Goal: Information Seeking & Learning: Learn about a topic

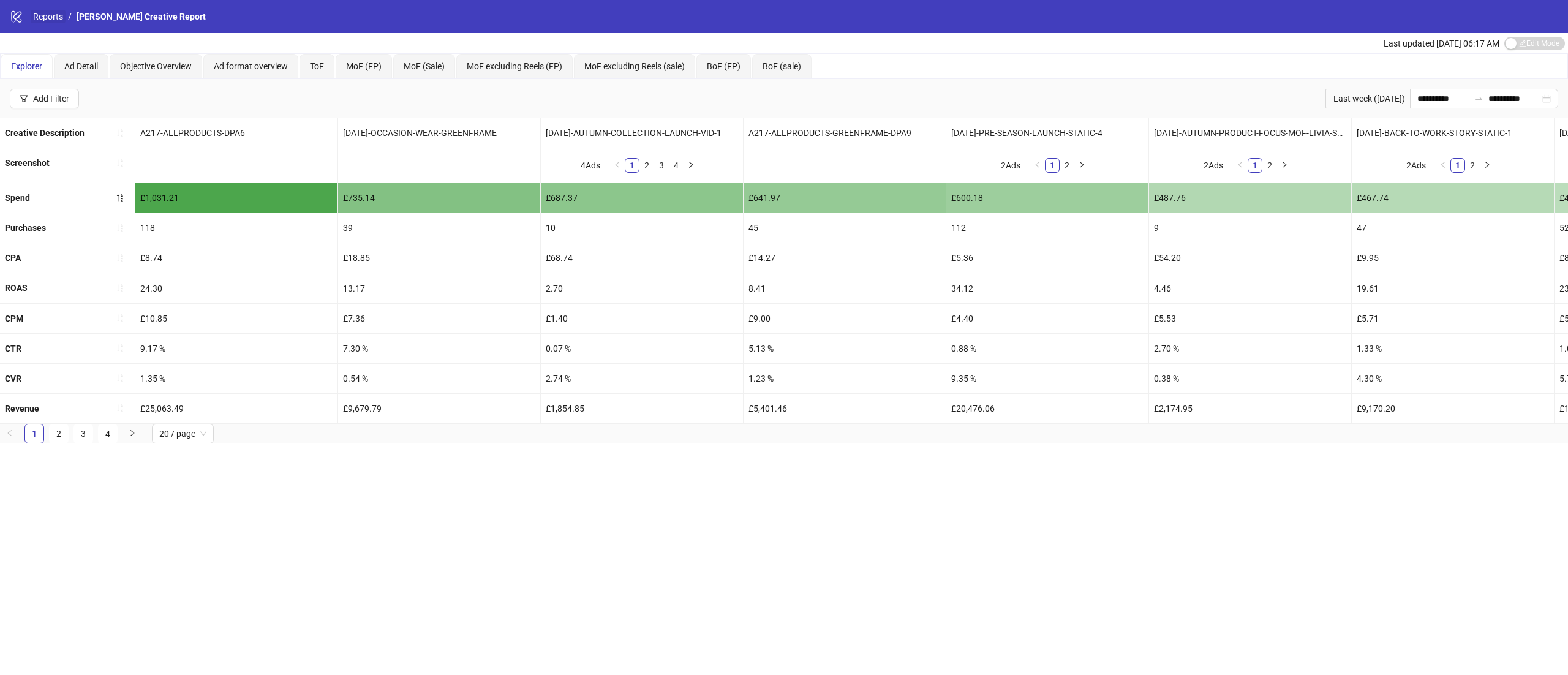
click at [52, 19] on link "Reports" at bounding box center [48, 16] width 35 height 14
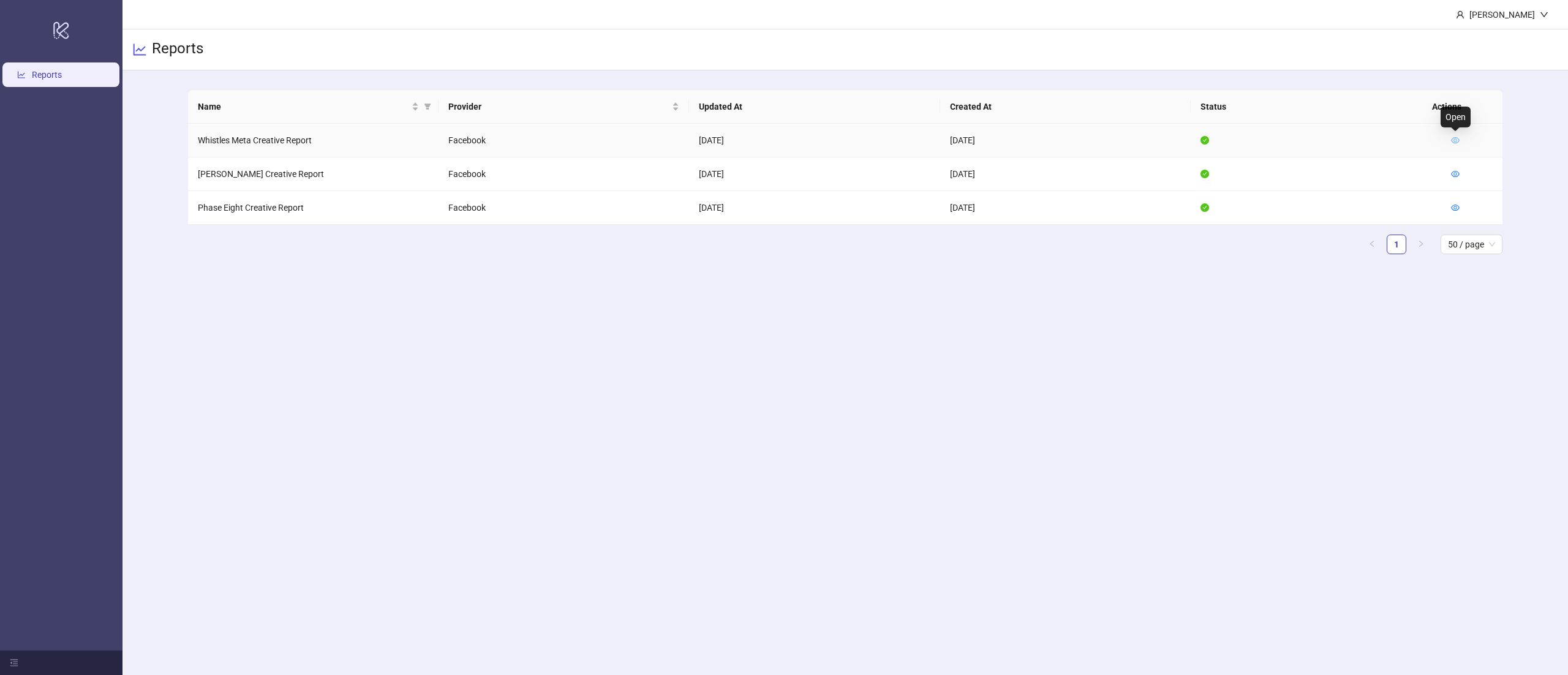
click at [1456, 137] on icon "eye" at bounding box center [1455, 140] width 9 height 9
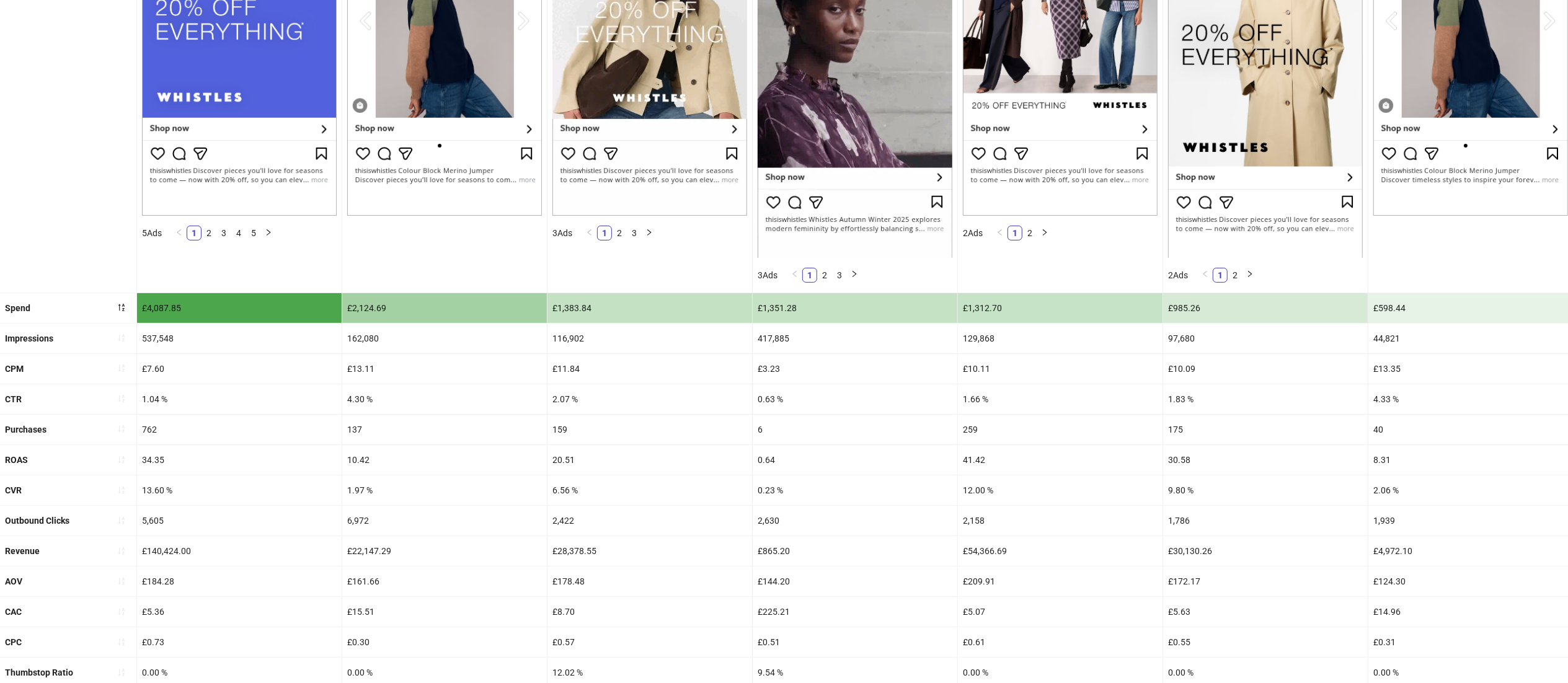
scroll to position [285, 0]
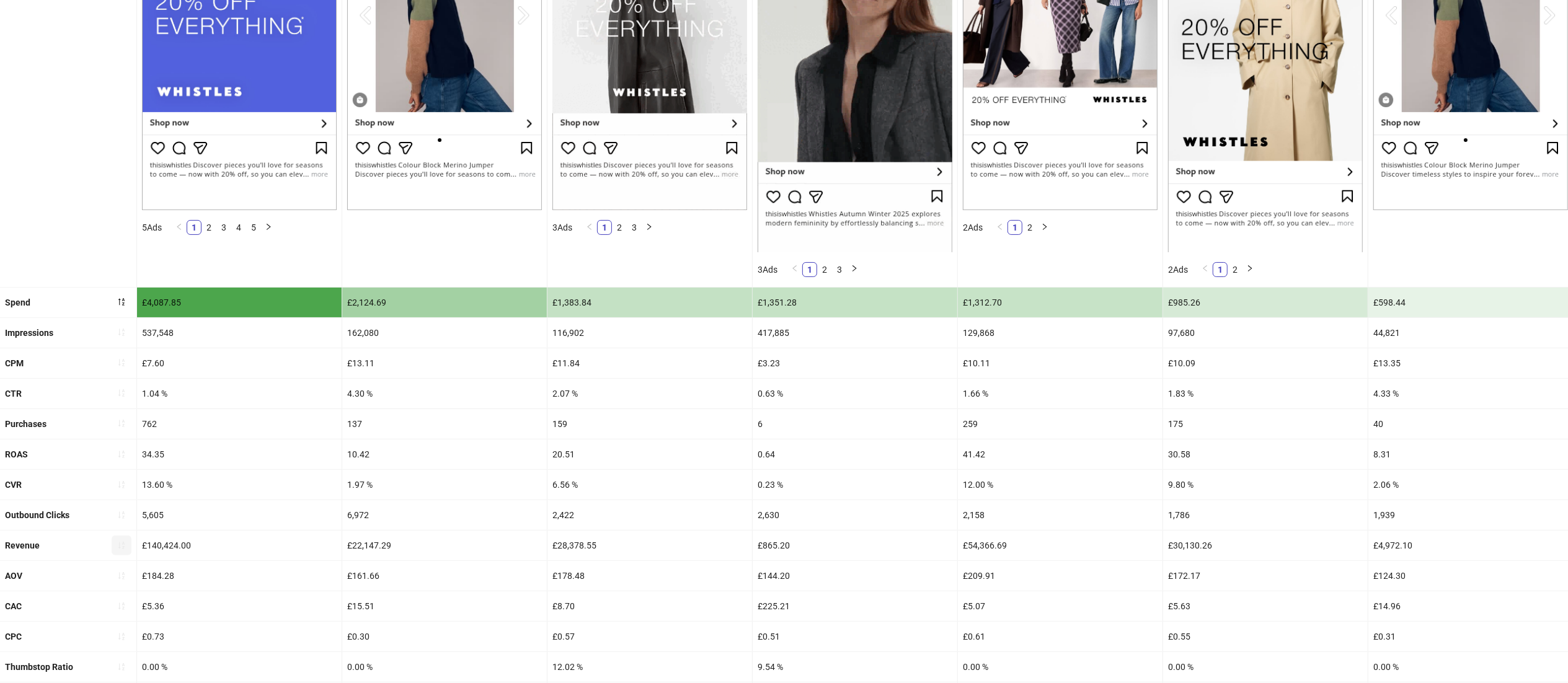
click at [125, 550] on icon "sort-ascending" at bounding box center [121, 545] width 9 height 9
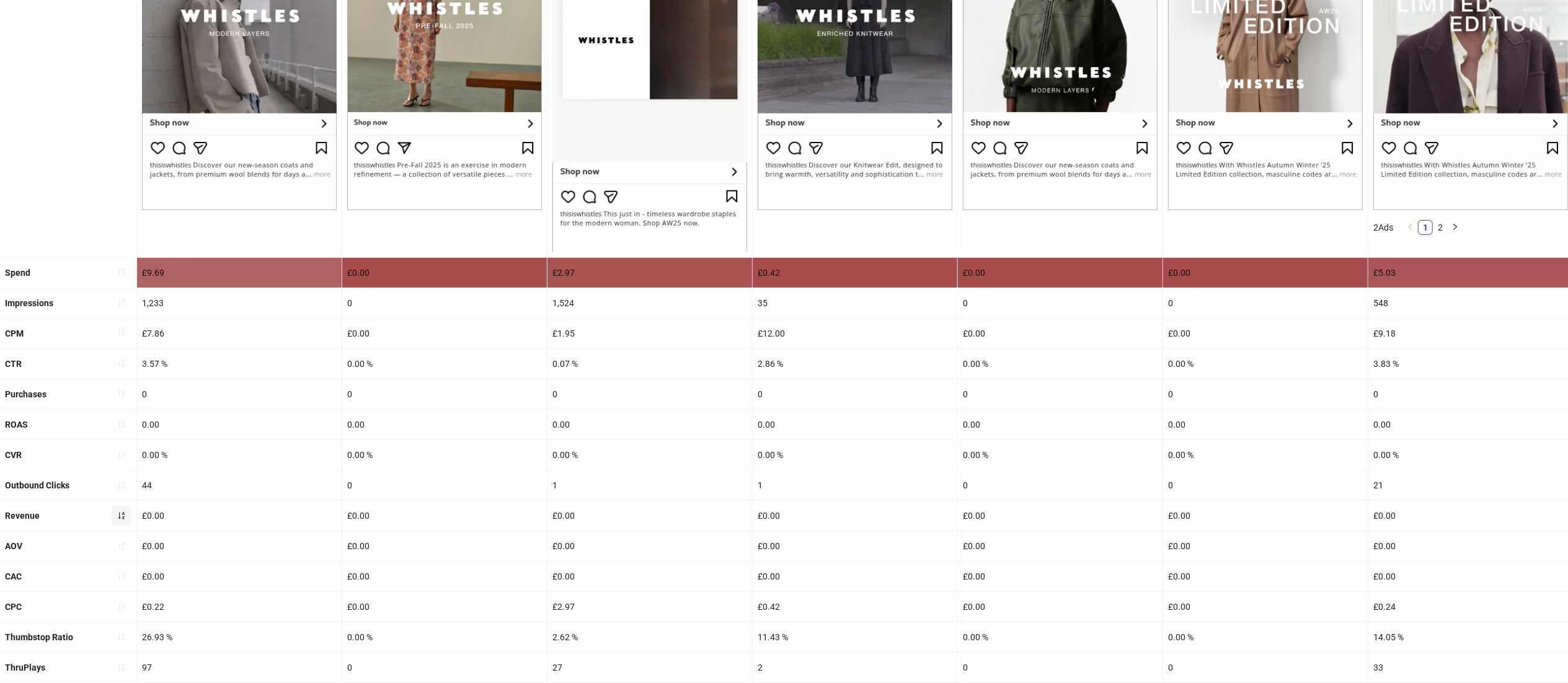
click at [125, 550] on icon "sort-ascending" at bounding box center [121, 546] width 9 height 9
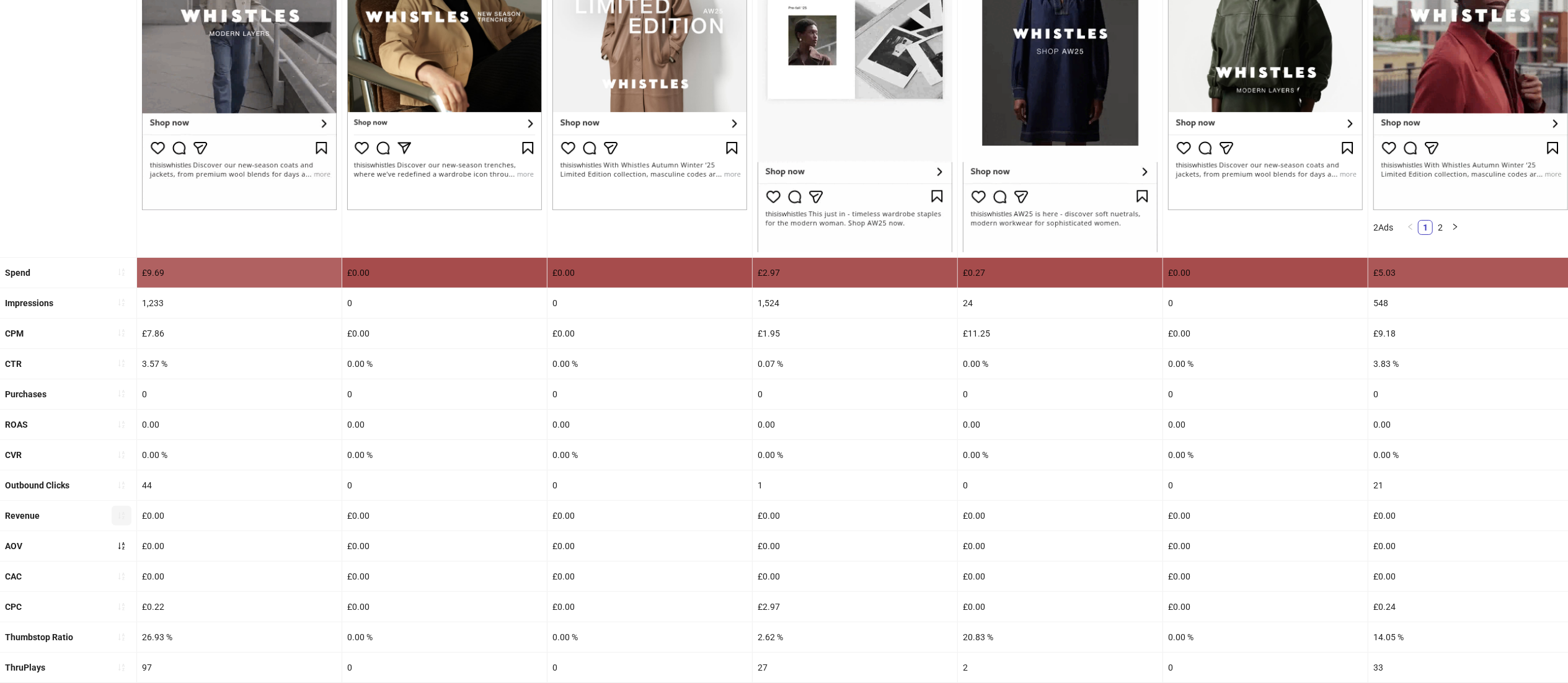
click at [125, 550] on icon "sort-ascending" at bounding box center [121, 546] width 9 height 9
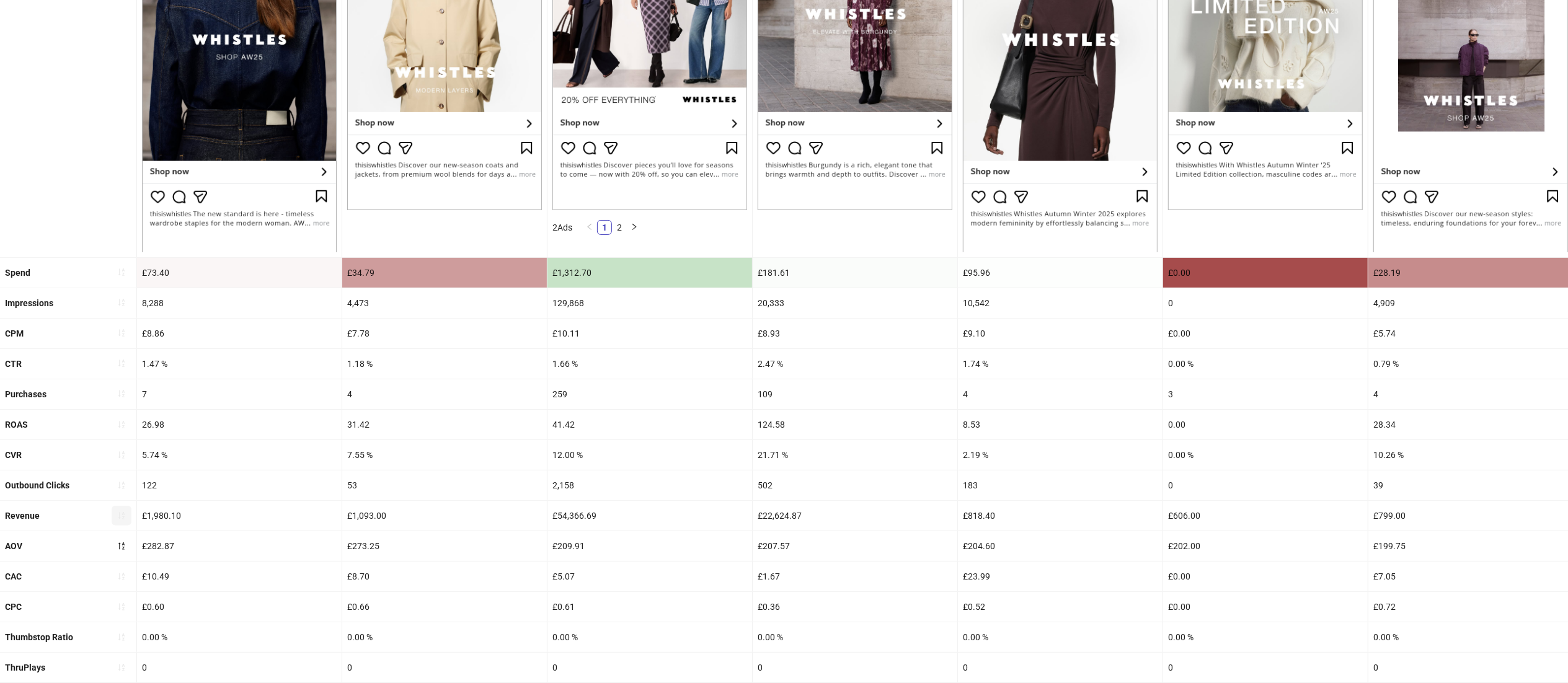
click at [118, 520] on span "button" at bounding box center [121, 515] width 9 height 10
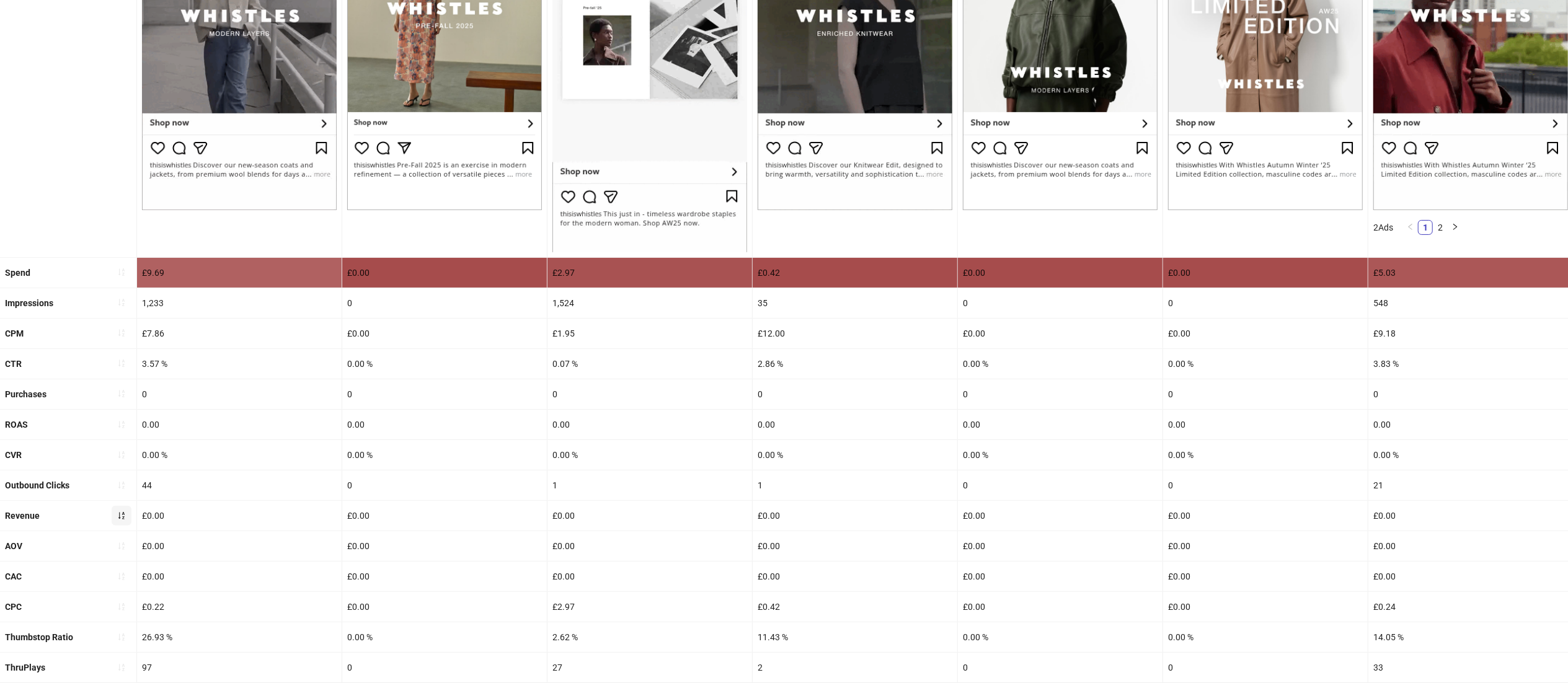
click at [118, 520] on span "button" at bounding box center [121, 515] width 9 height 10
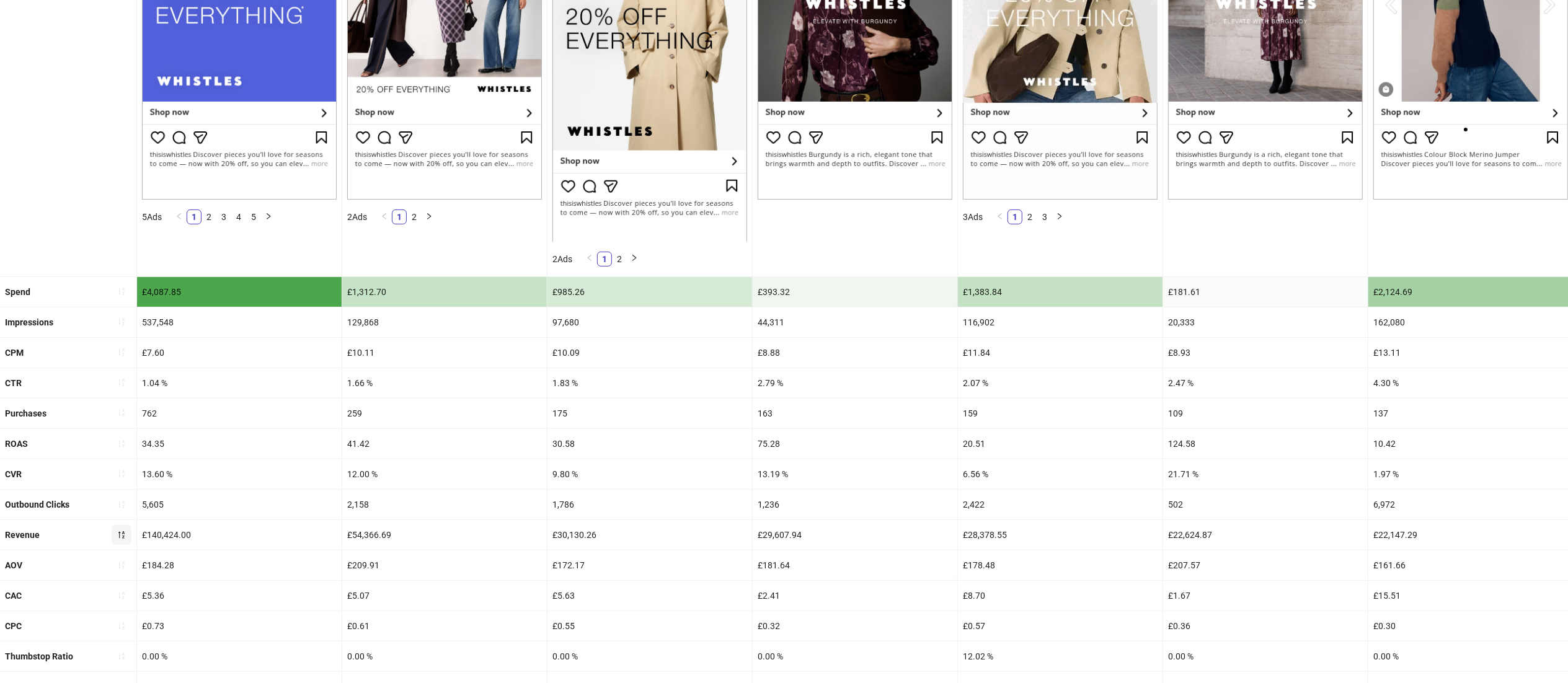
scroll to position [0, 0]
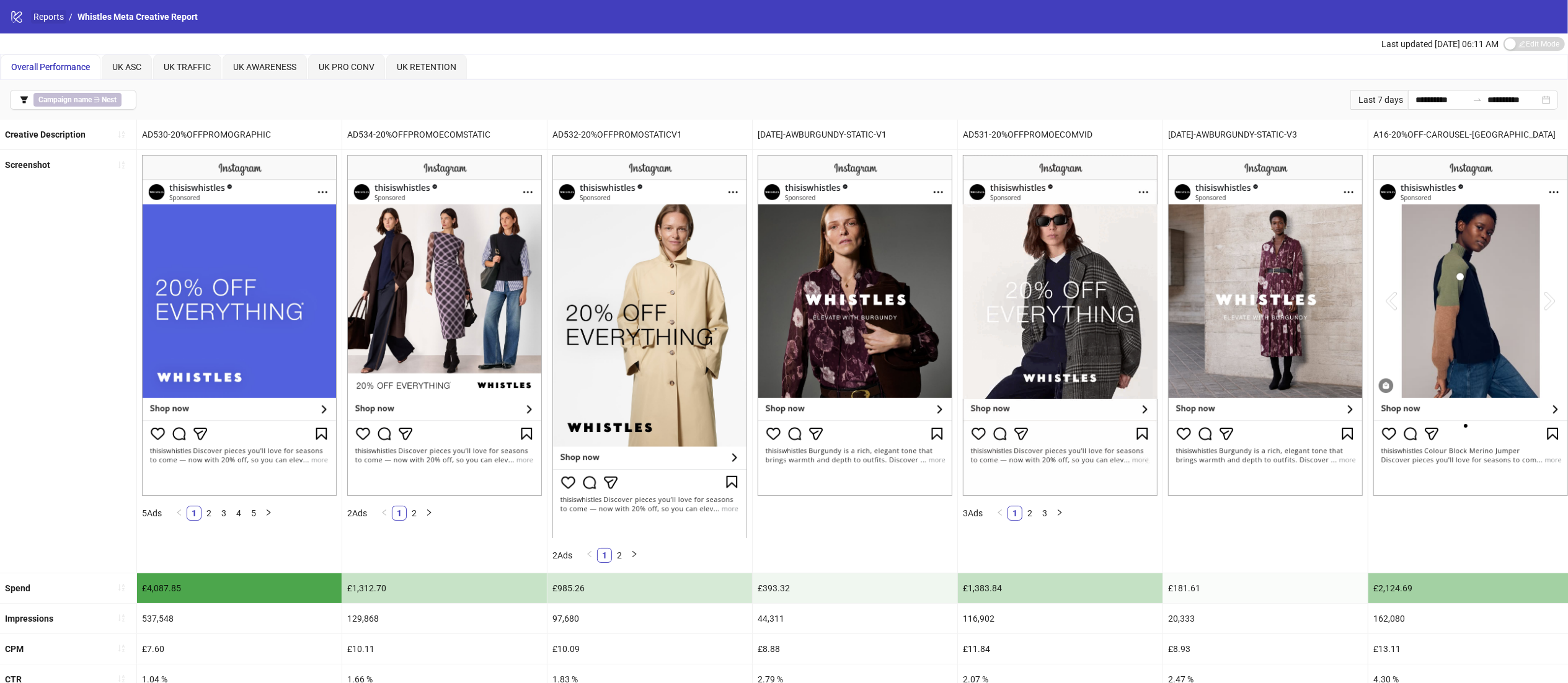
click at [51, 11] on link "Reports" at bounding box center [48, 16] width 35 height 14
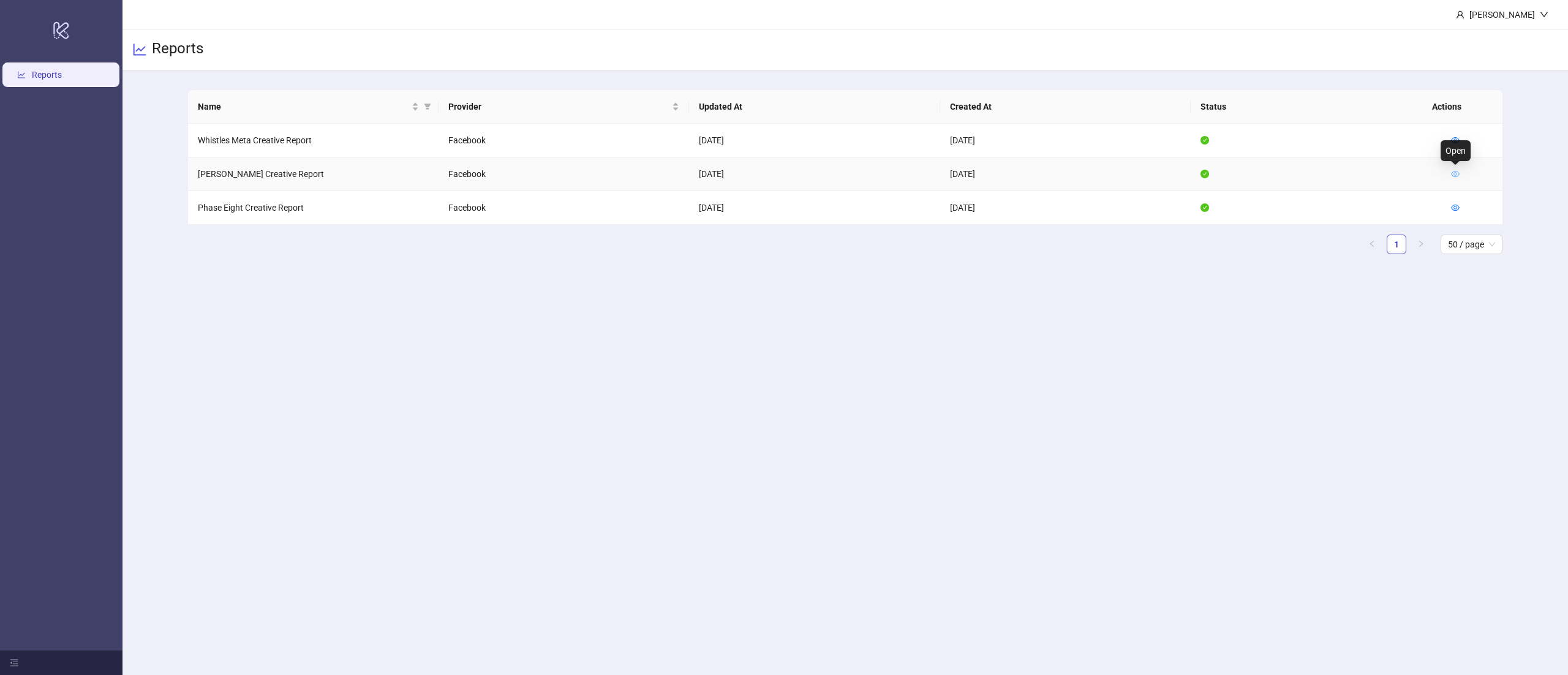
click at [1456, 171] on icon "eye" at bounding box center [1455, 174] width 9 height 9
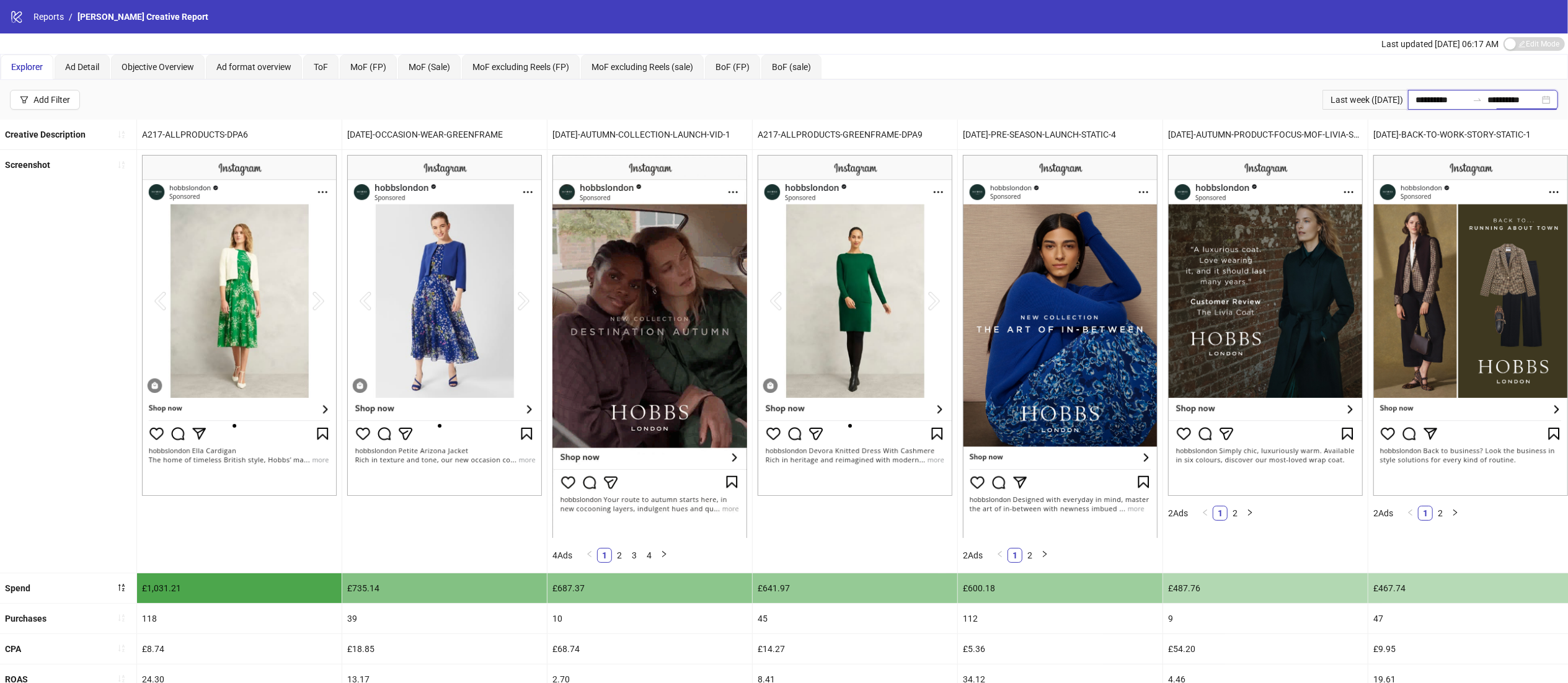
click at [1539, 101] on input "**********" at bounding box center [1514, 100] width 52 height 14
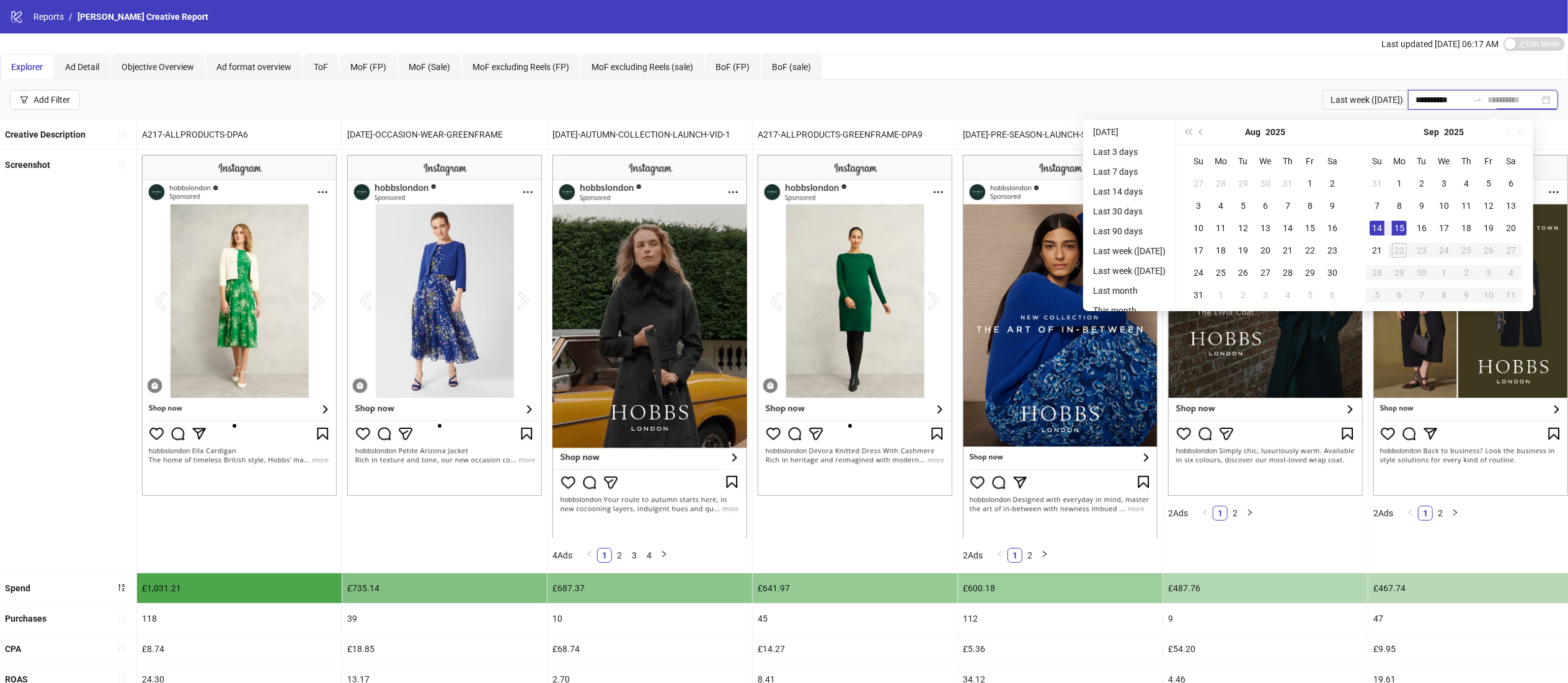
type input "**********"
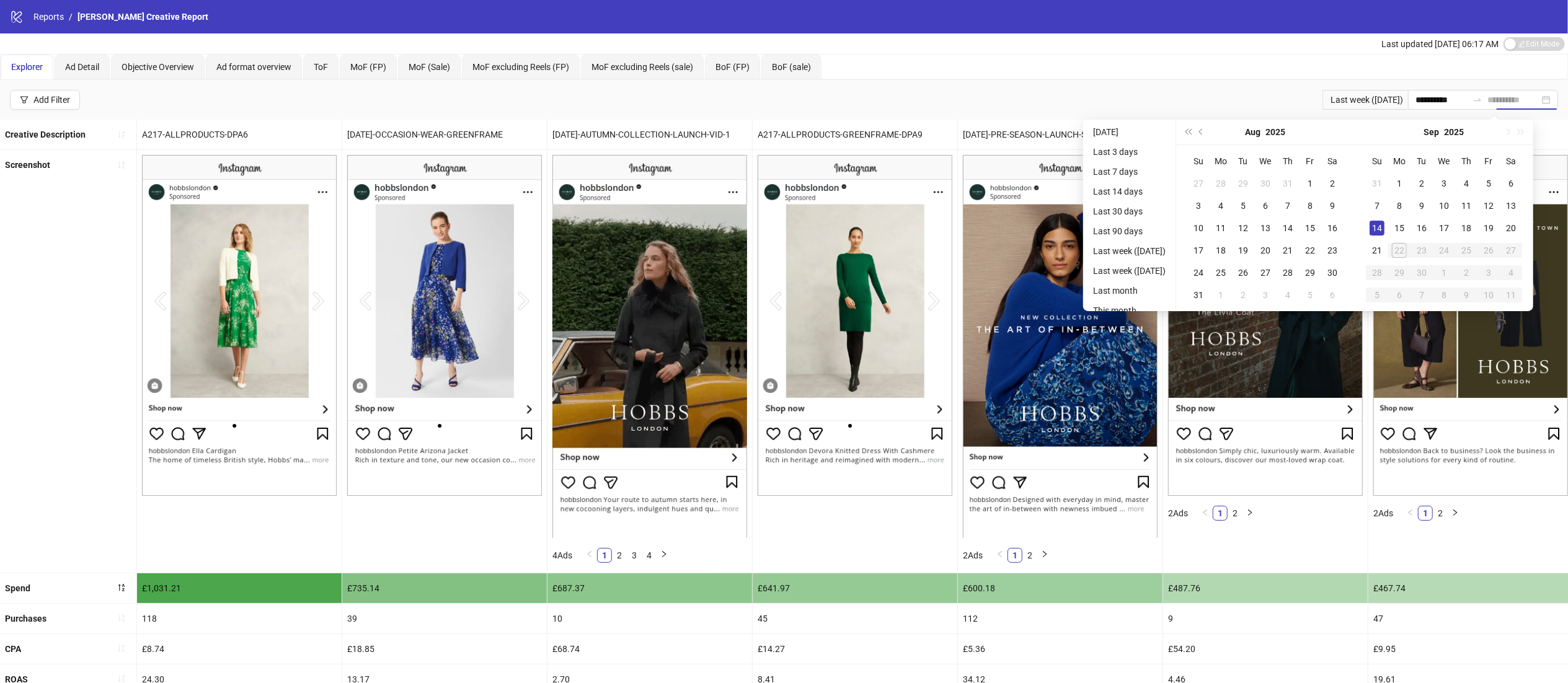
click at [1385, 223] on div "14" at bounding box center [1377, 228] width 15 height 15
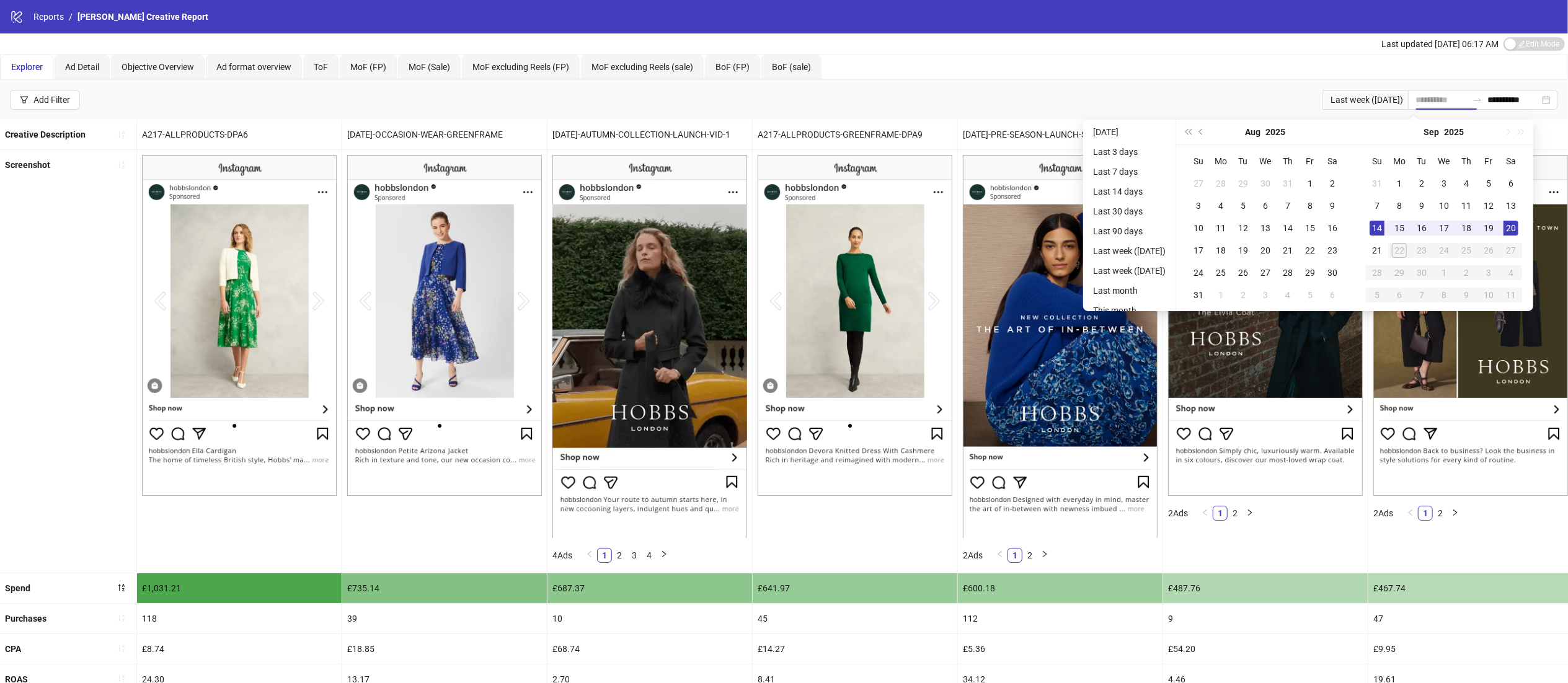
click at [1519, 228] on div "20" at bounding box center [1511, 228] width 15 height 15
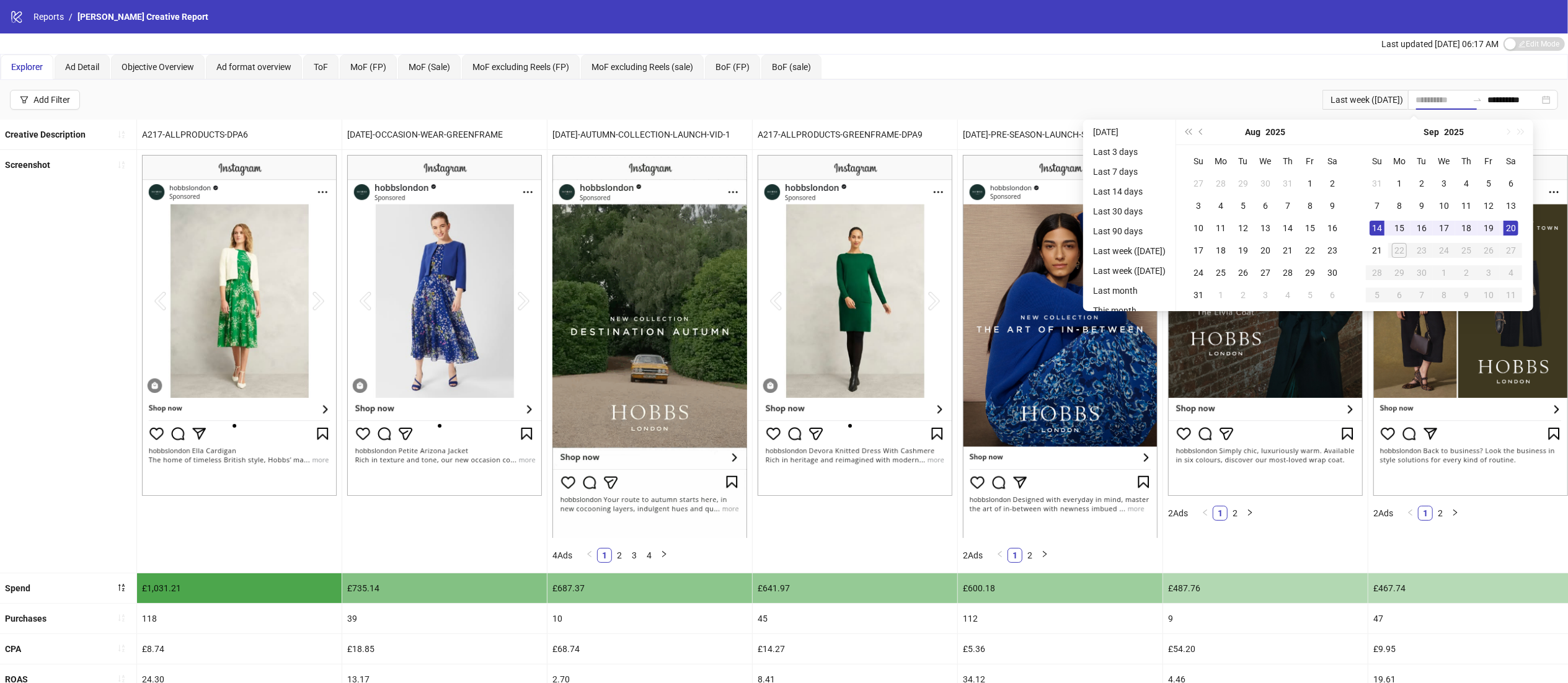
type input "**********"
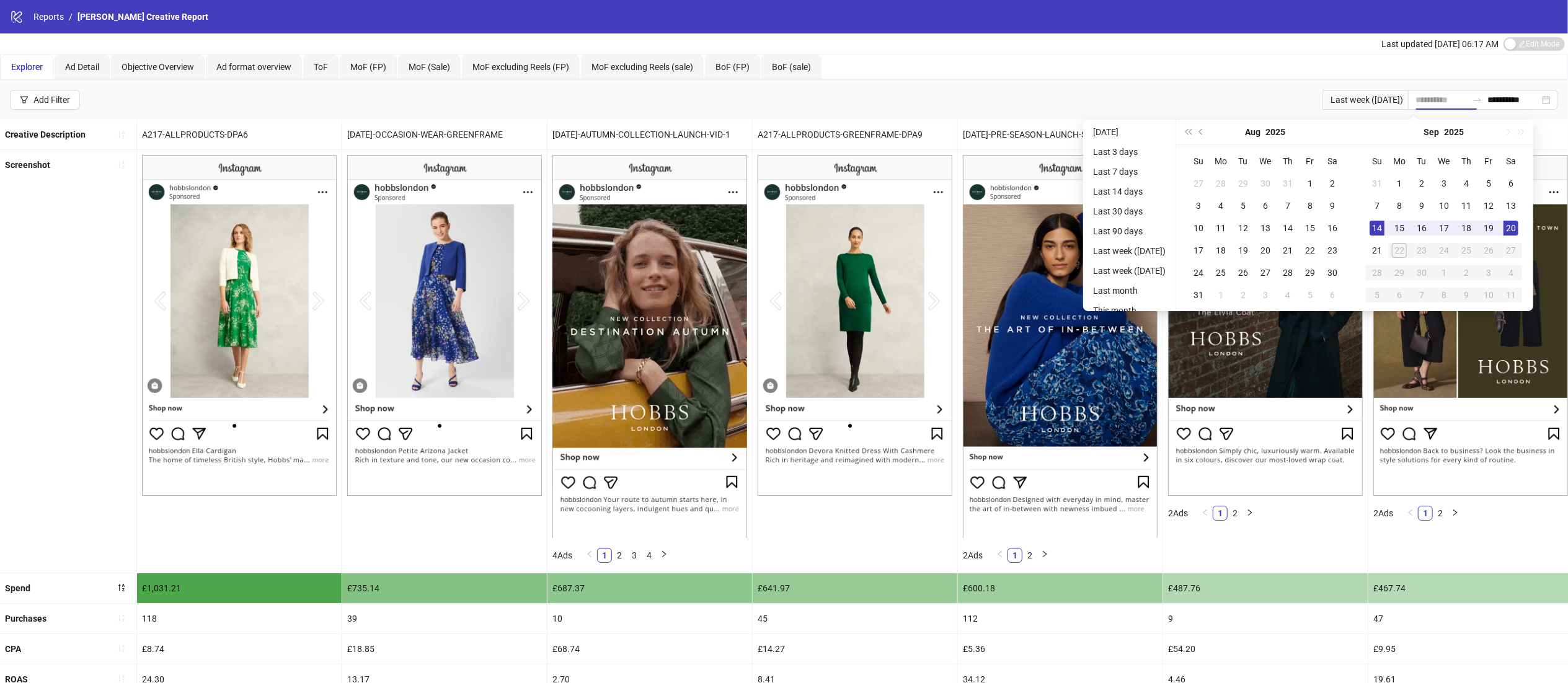
type input "**********"
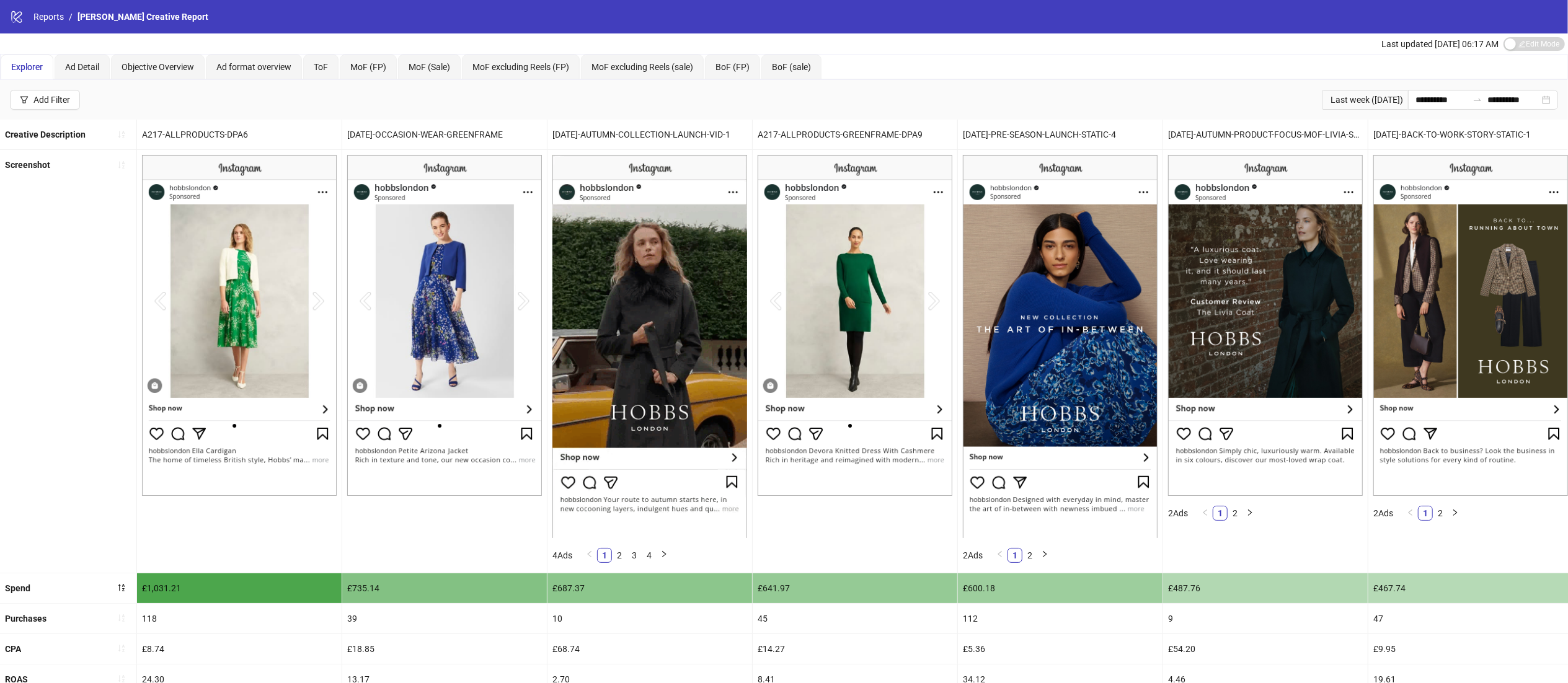
click at [1023, 39] on div "Last updated [DATE] 06:17 AM Edit Mode Edit Mode" at bounding box center [784, 43] width 1568 height 20
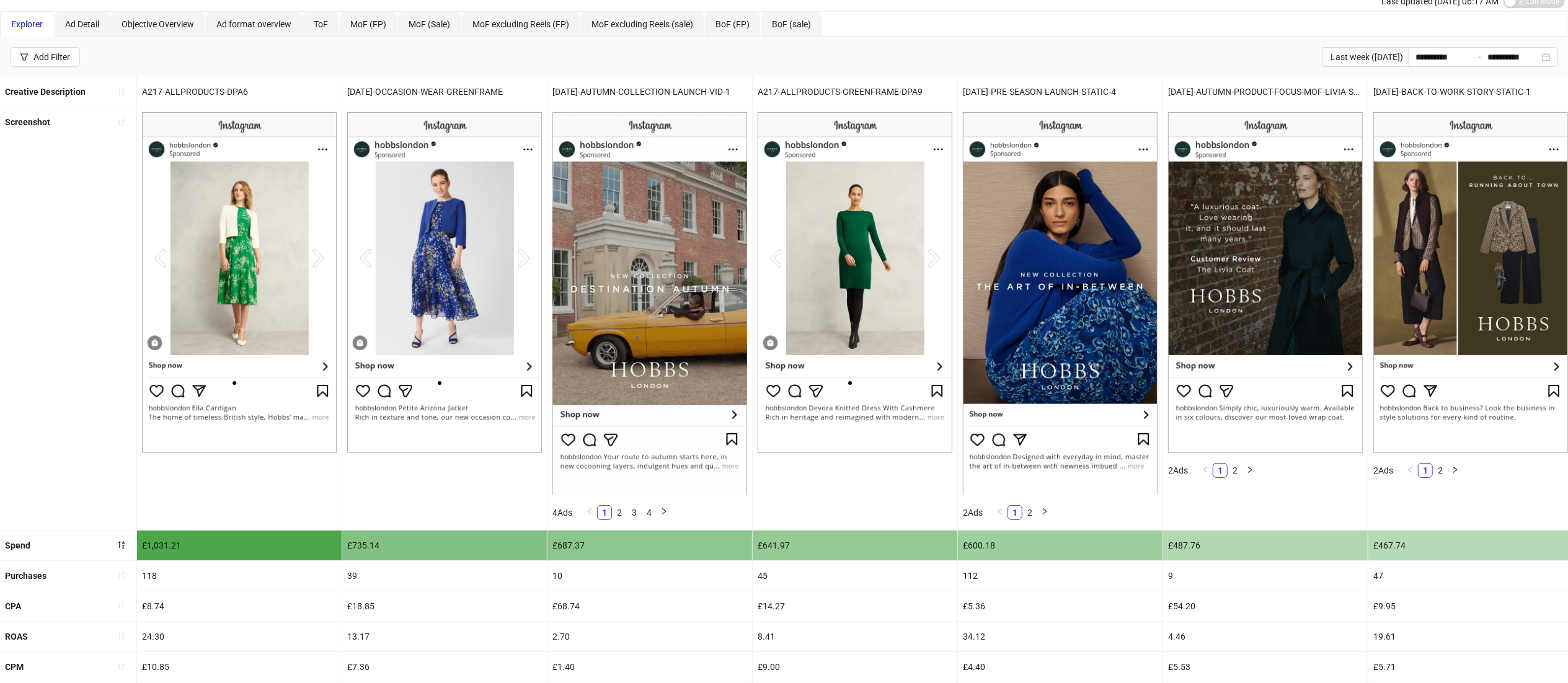
scroll to position [15, 0]
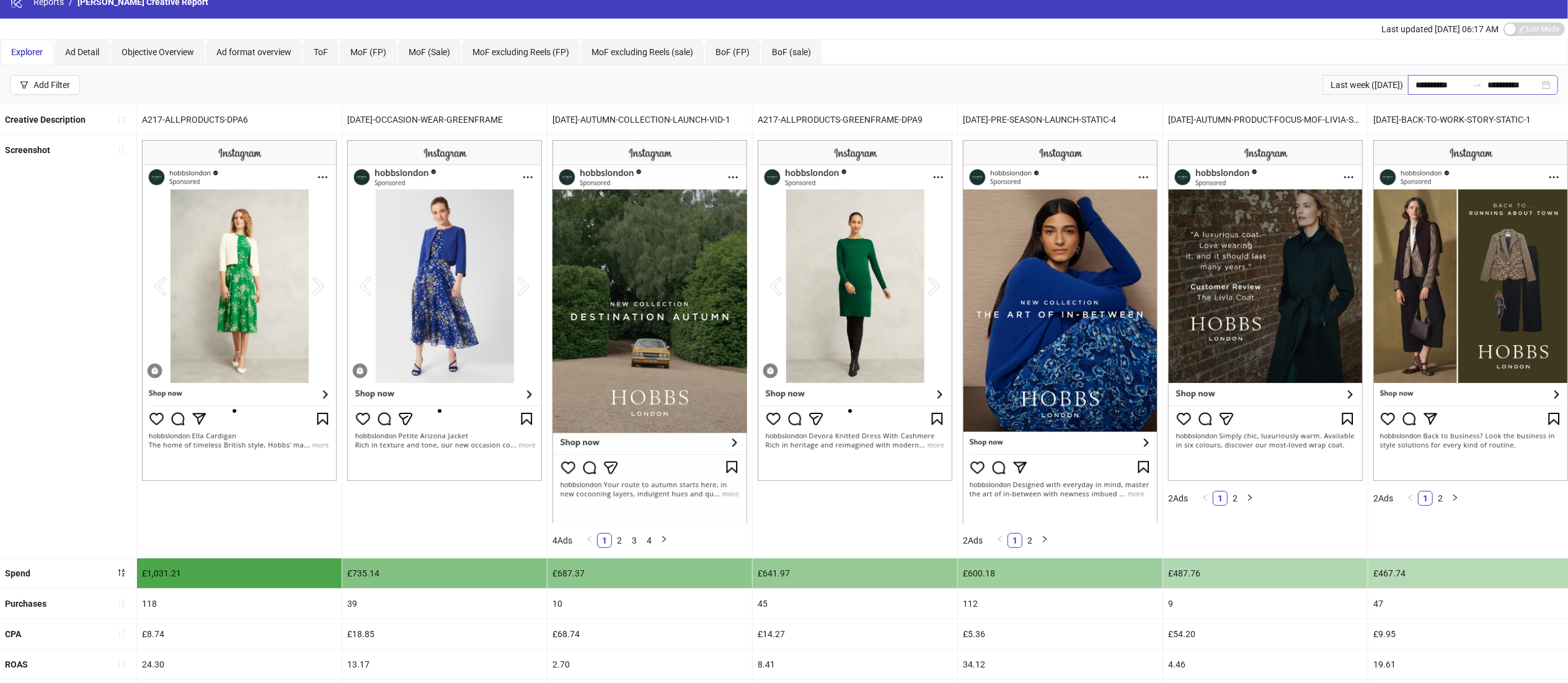
click at [1551, 95] on div "**********" at bounding box center [1483, 85] width 150 height 20
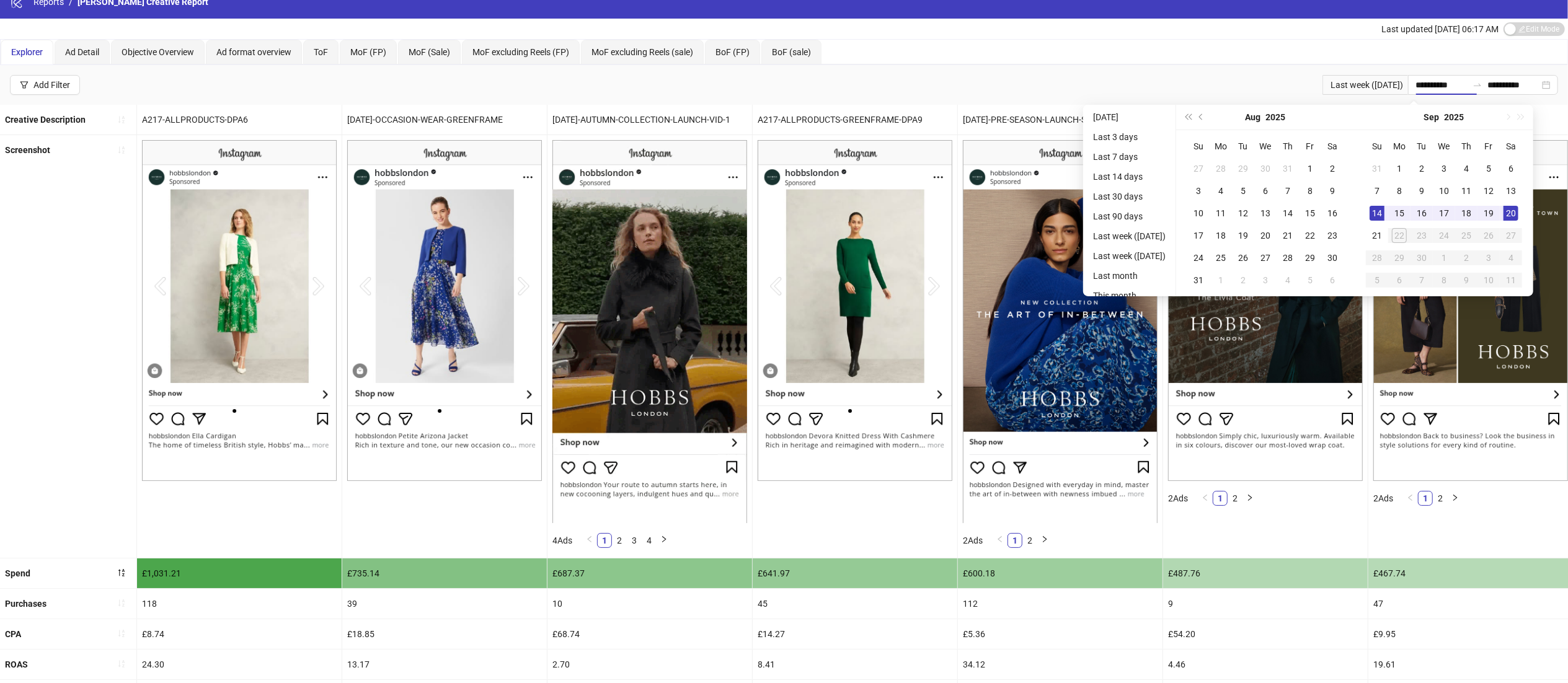
click at [1117, 31] on div "Last updated [DATE] 06:17 AM Edit Mode Edit Mode" at bounding box center [784, 29] width 1568 height 20
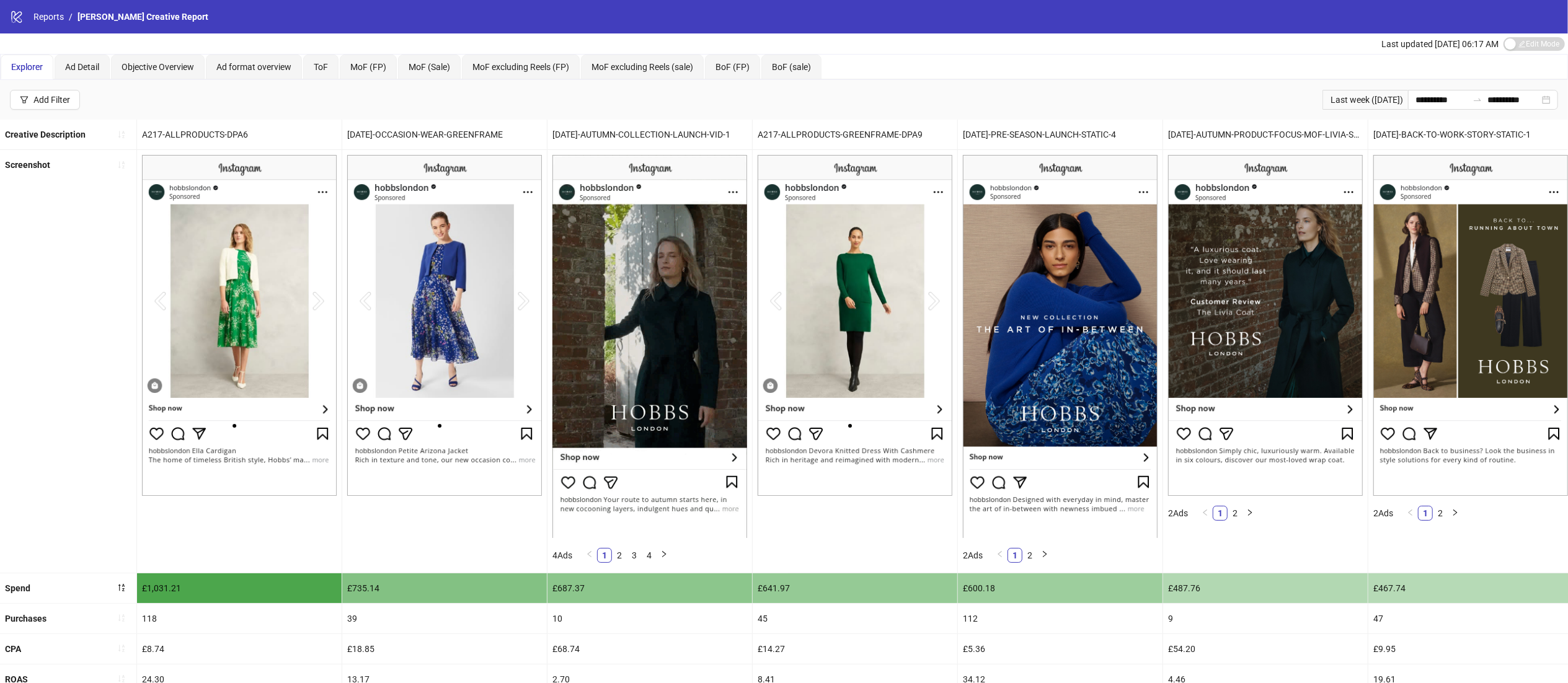
scroll to position [174, 0]
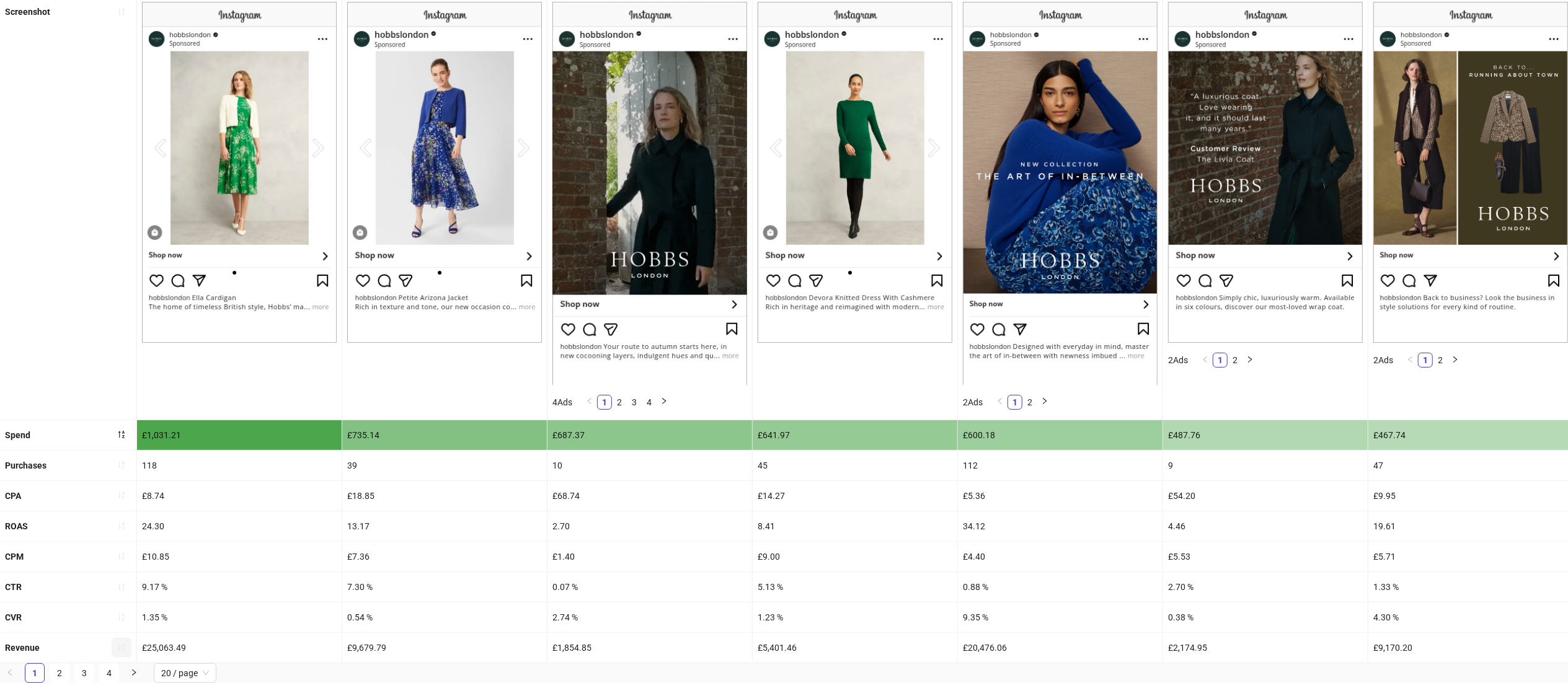
click at [117, 644] on icon "sort-ascending" at bounding box center [121, 648] width 9 height 9
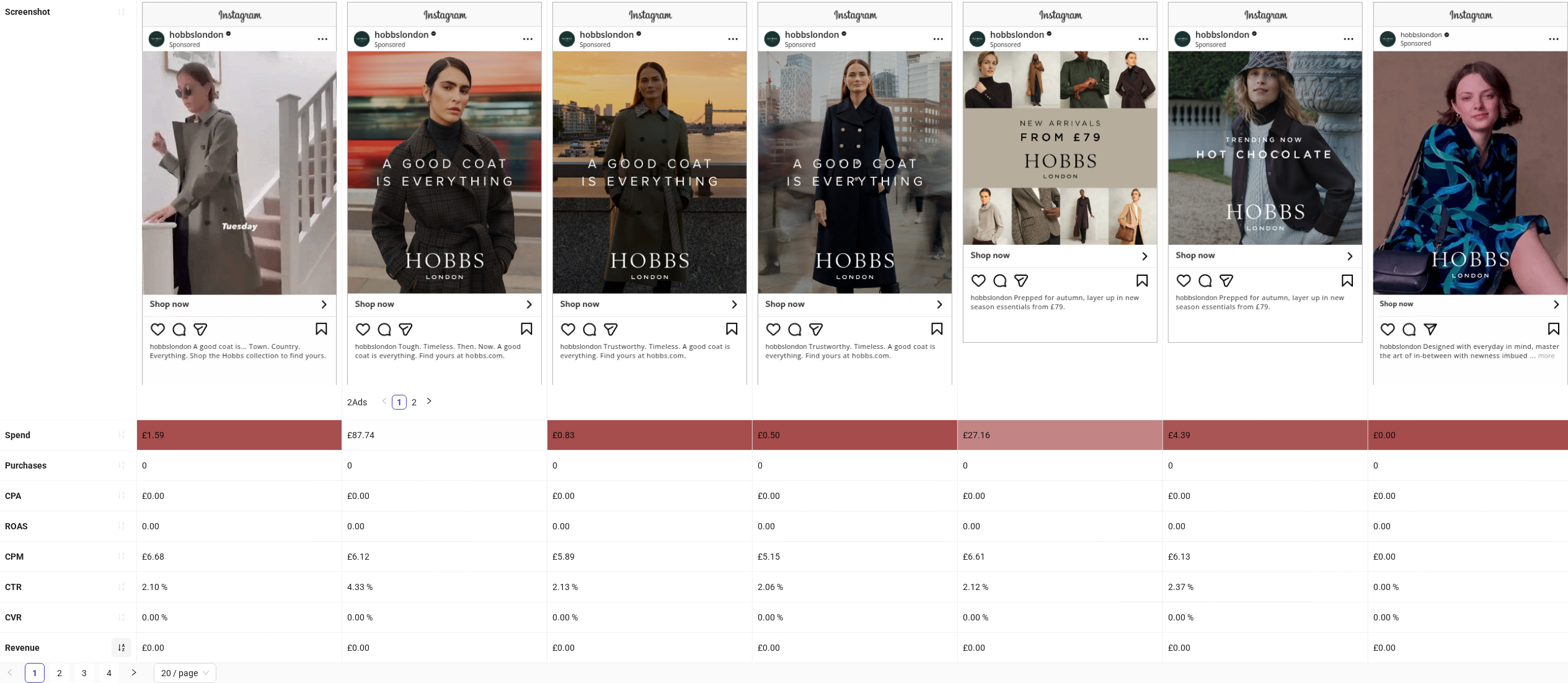
click at [117, 644] on icon "sort-ascending" at bounding box center [121, 648] width 9 height 9
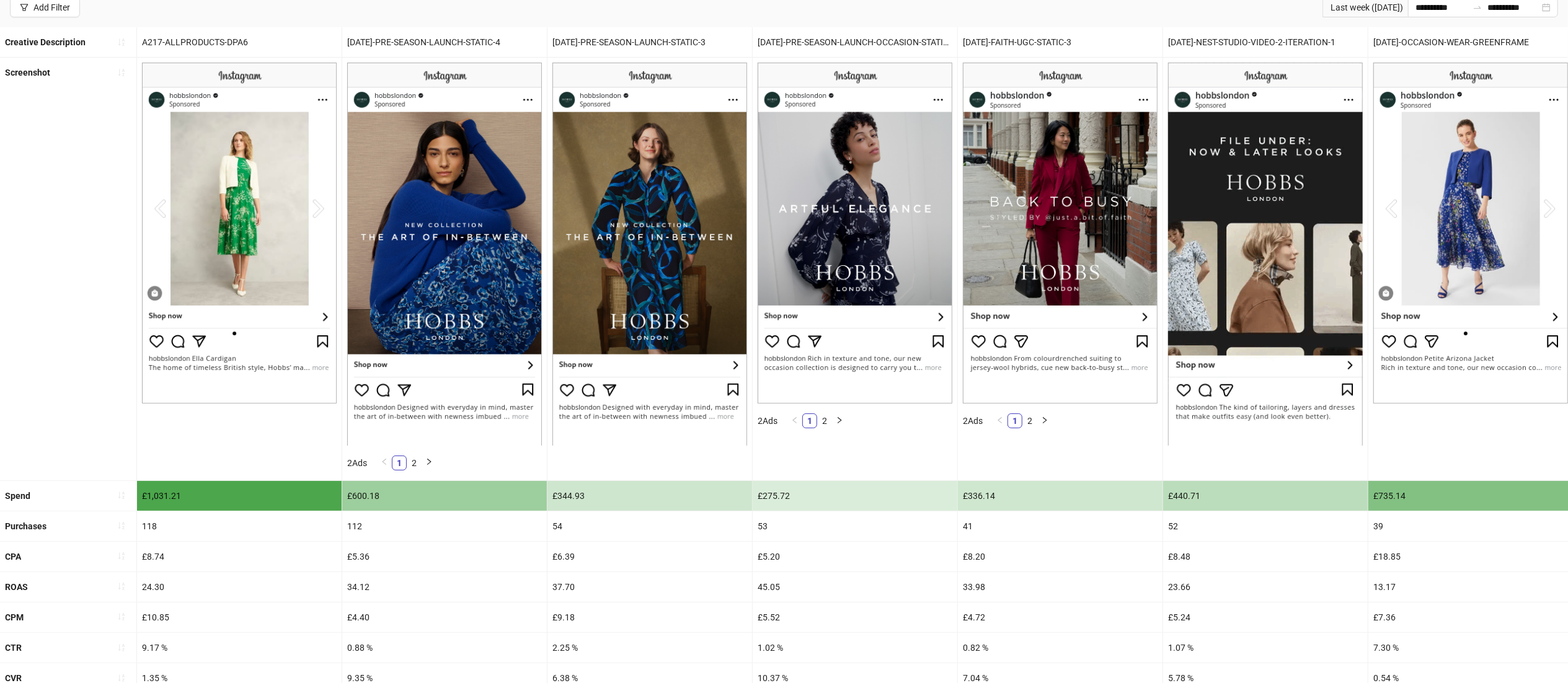
scroll to position [0, 0]
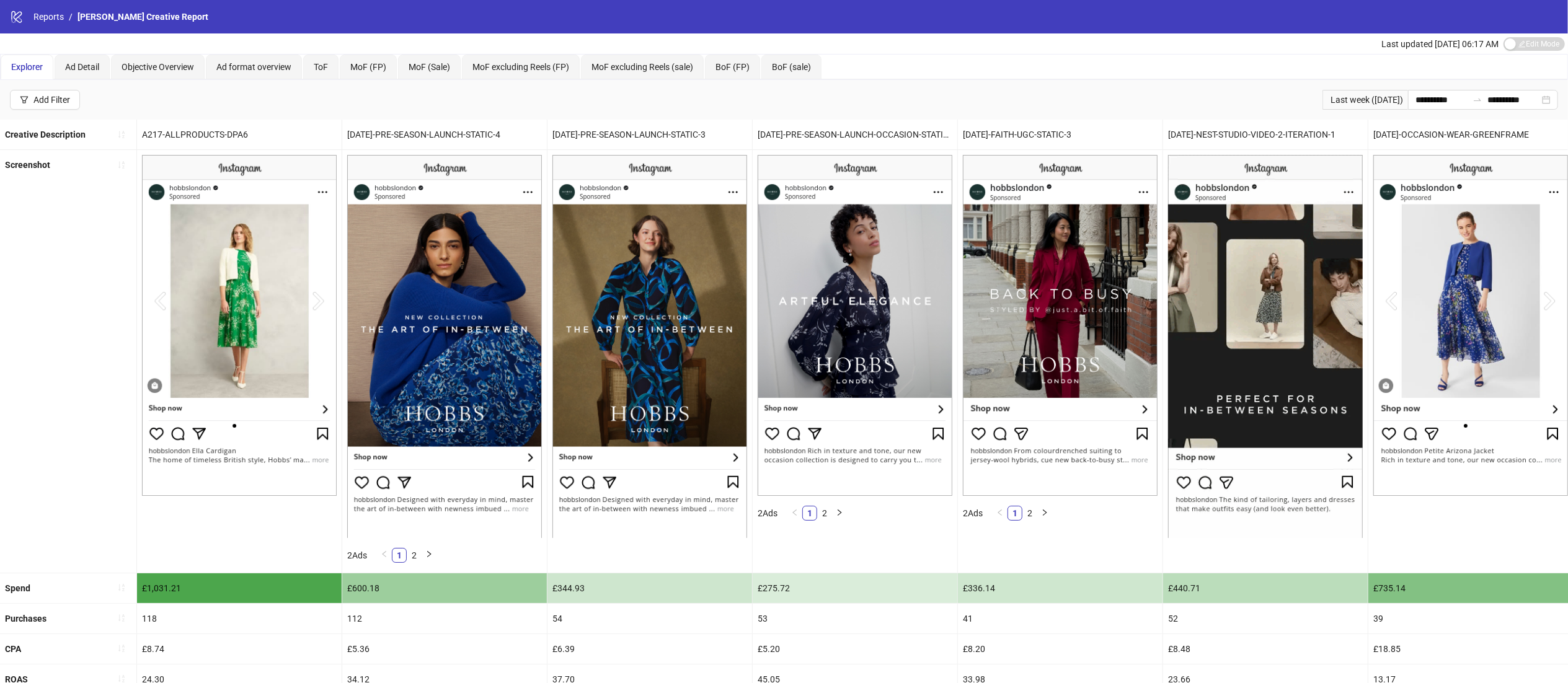
click at [36, 67] on span "Explorer" at bounding box center [27, 67] width 32 height 10
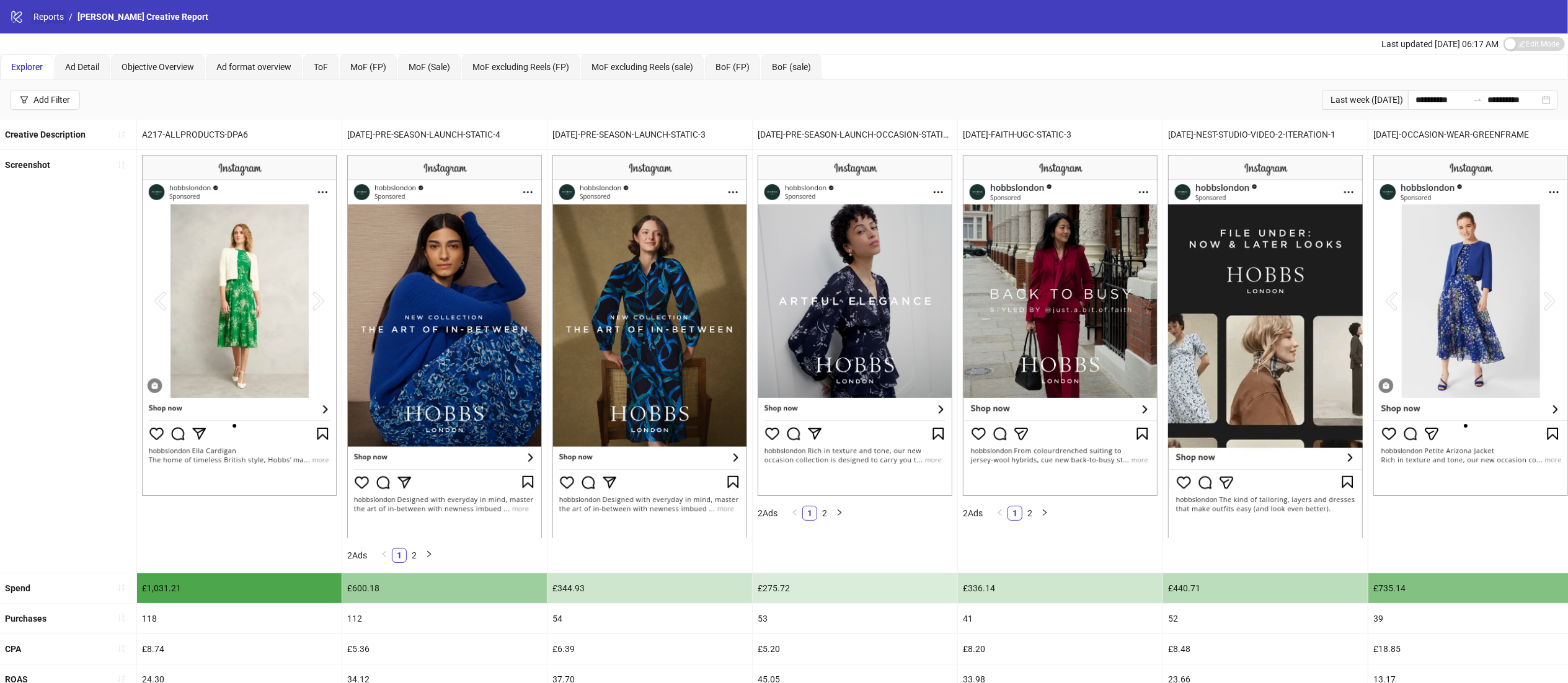
click at [40, 17] on link "Reports" at bounding box center [48, 16] width 35 height 14
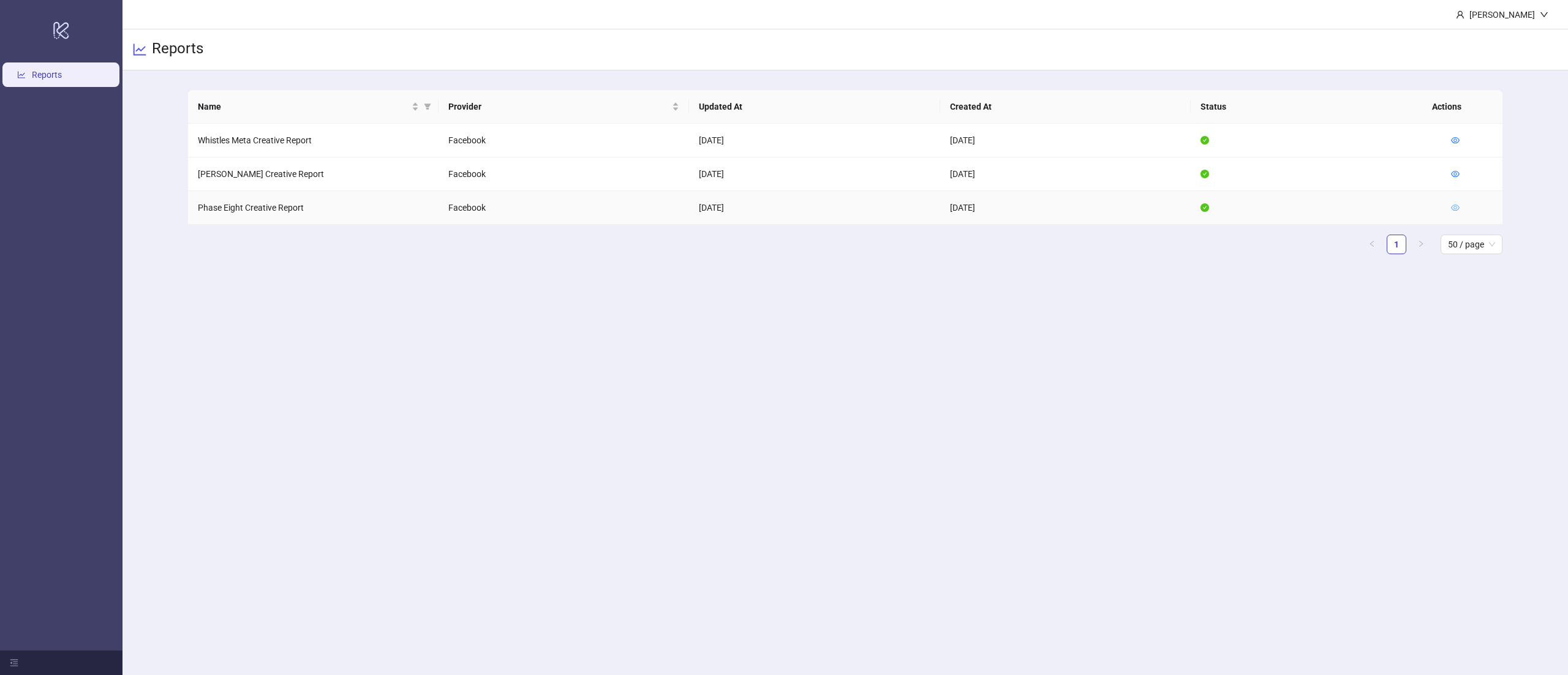
click at [1456, 209] on icon "eye" at bounding box center [1455, 208] width 9 height 6
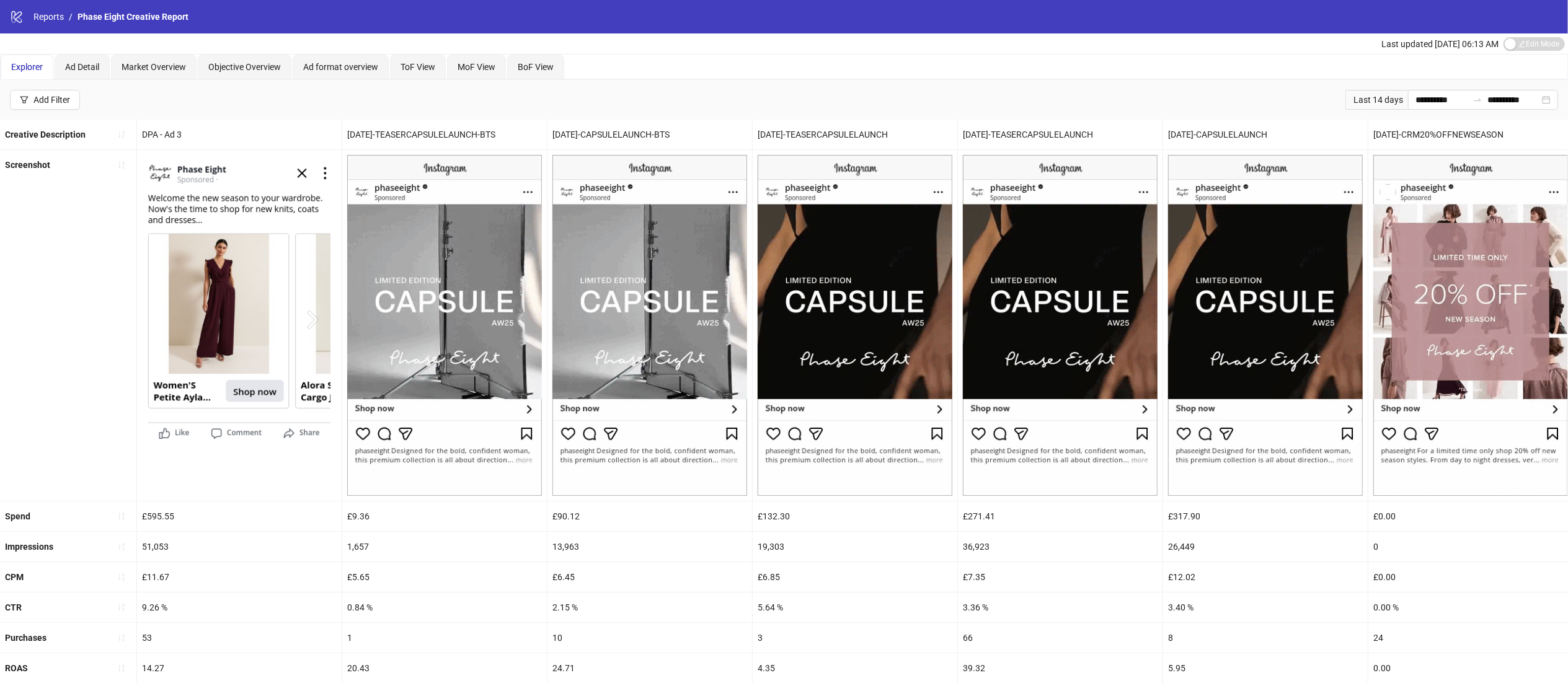
scroll to position [2, 0]
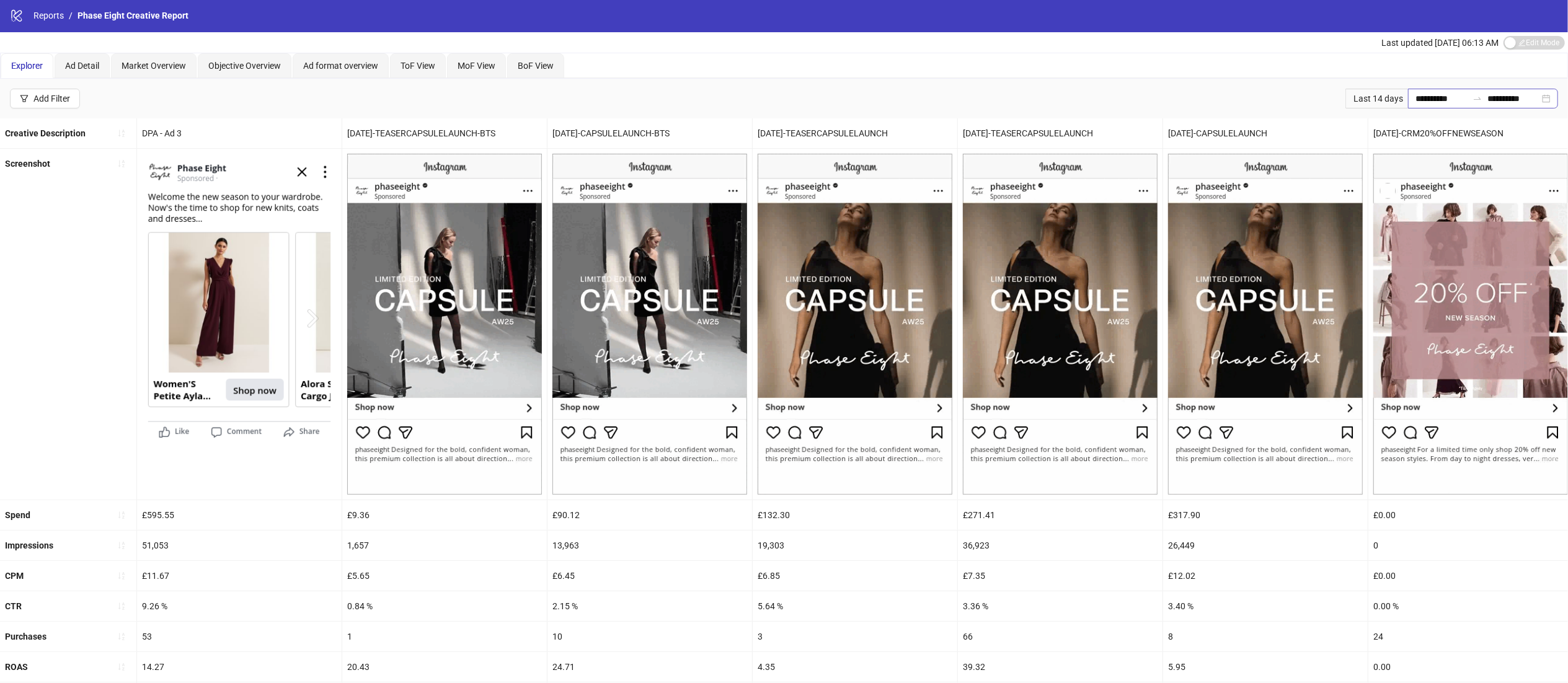
click at [1546, 97] on div "**********" at bounding box center [1483, 98] width 150 height 20
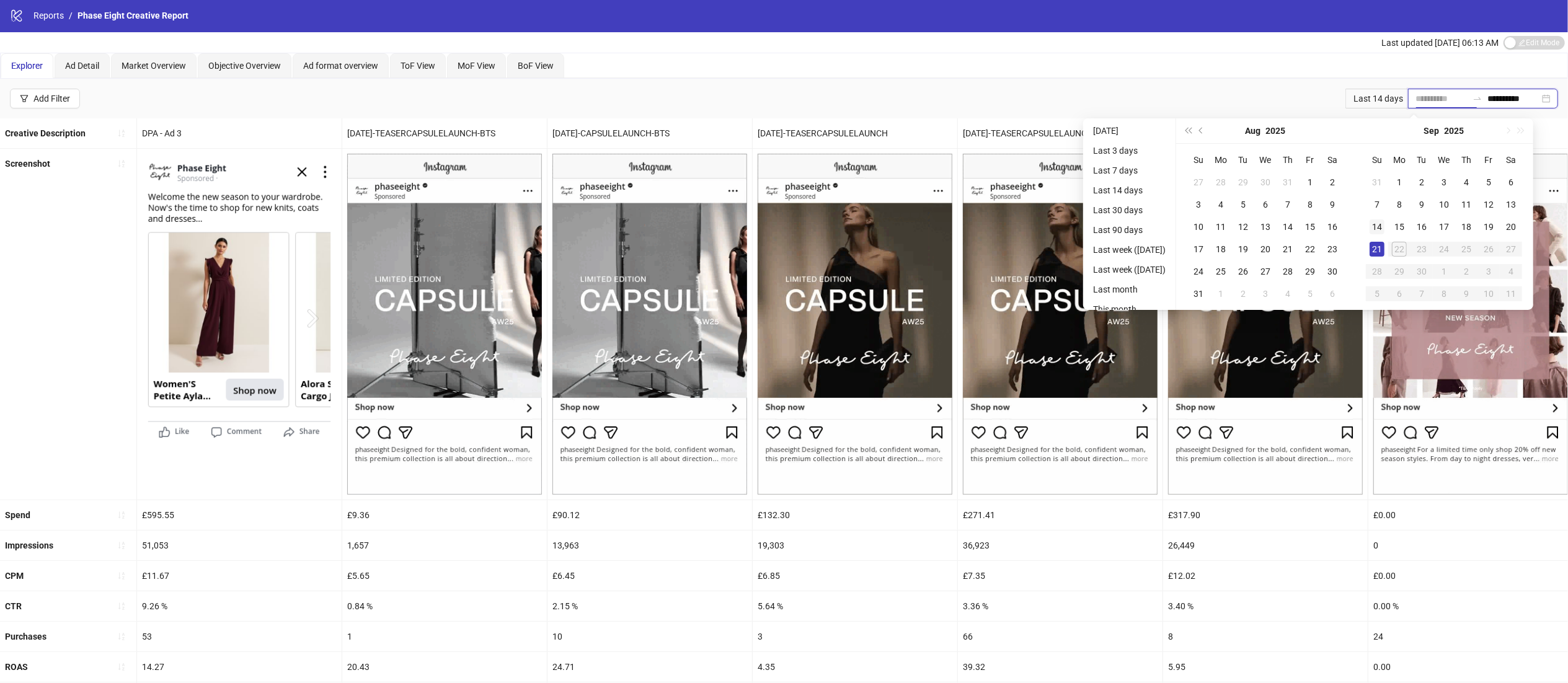
type input "**********"
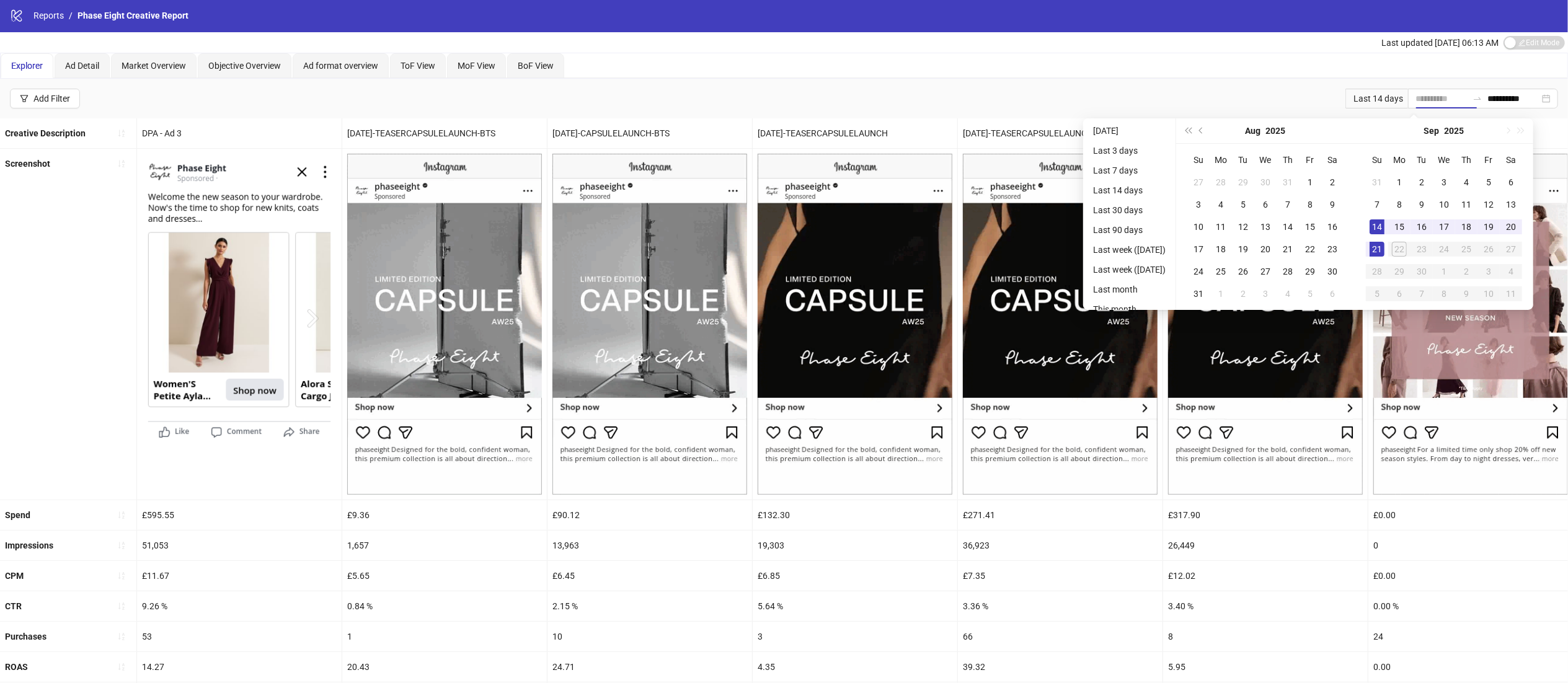
click at [1385, 229] on div "14" at bounding box center [1377, 227] width 15 height 15
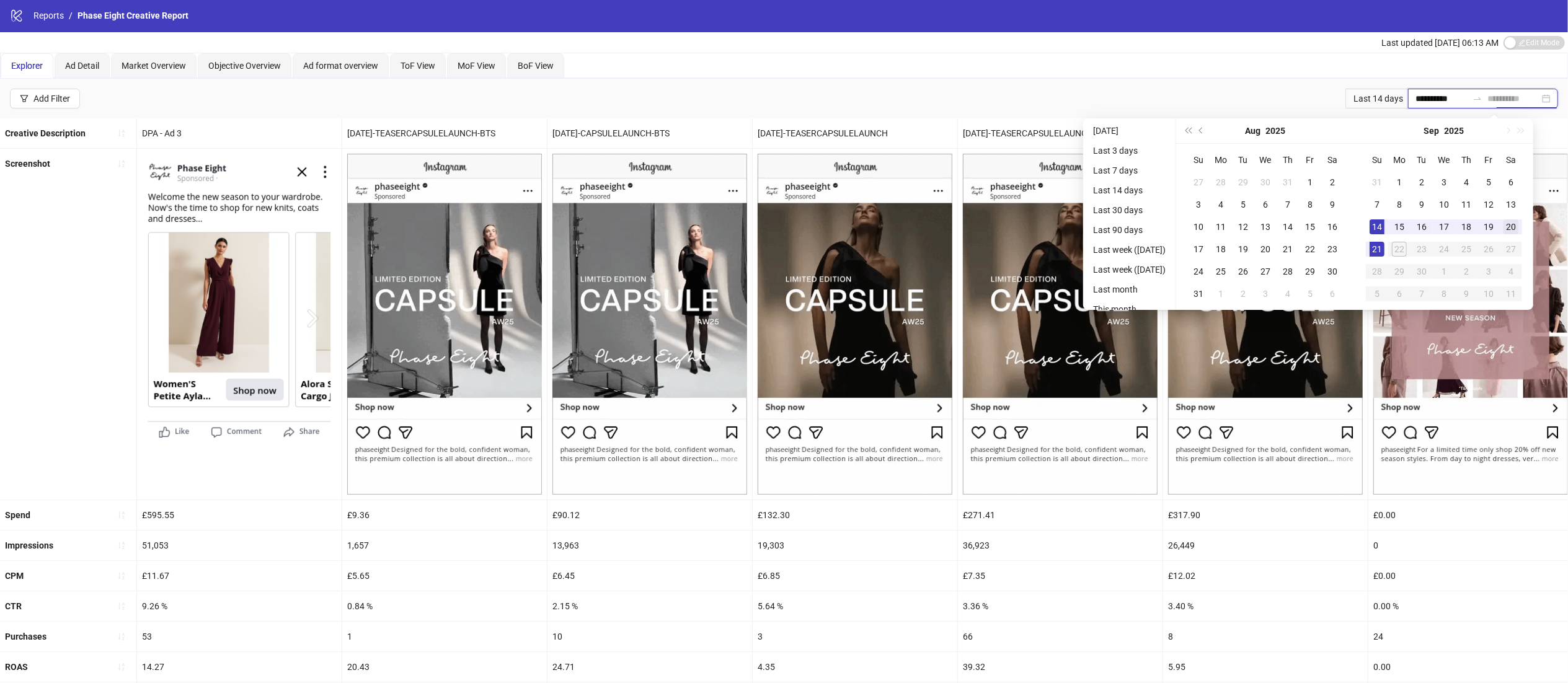
type input "**********"
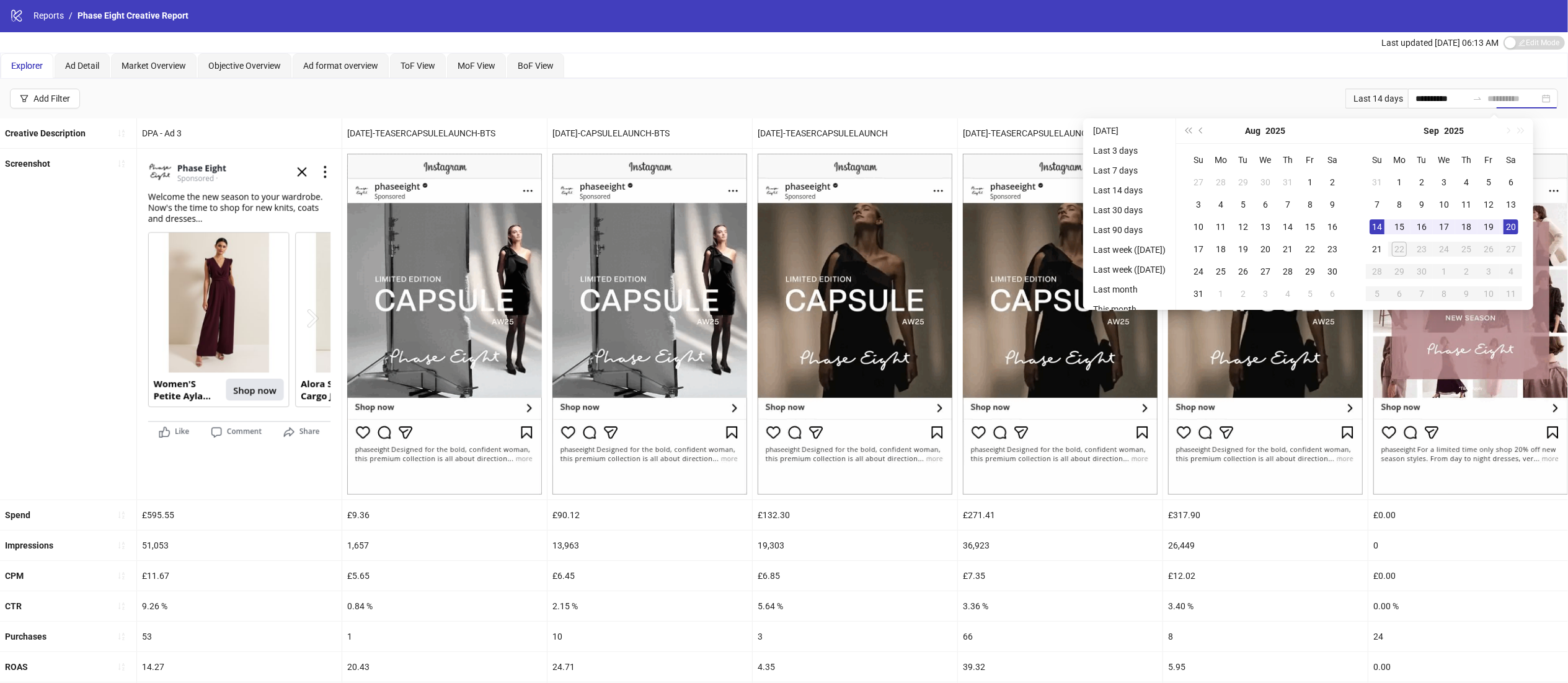
click at [1519, 225] on div "20" at bounding box center [1511, 227] width 15 height 15
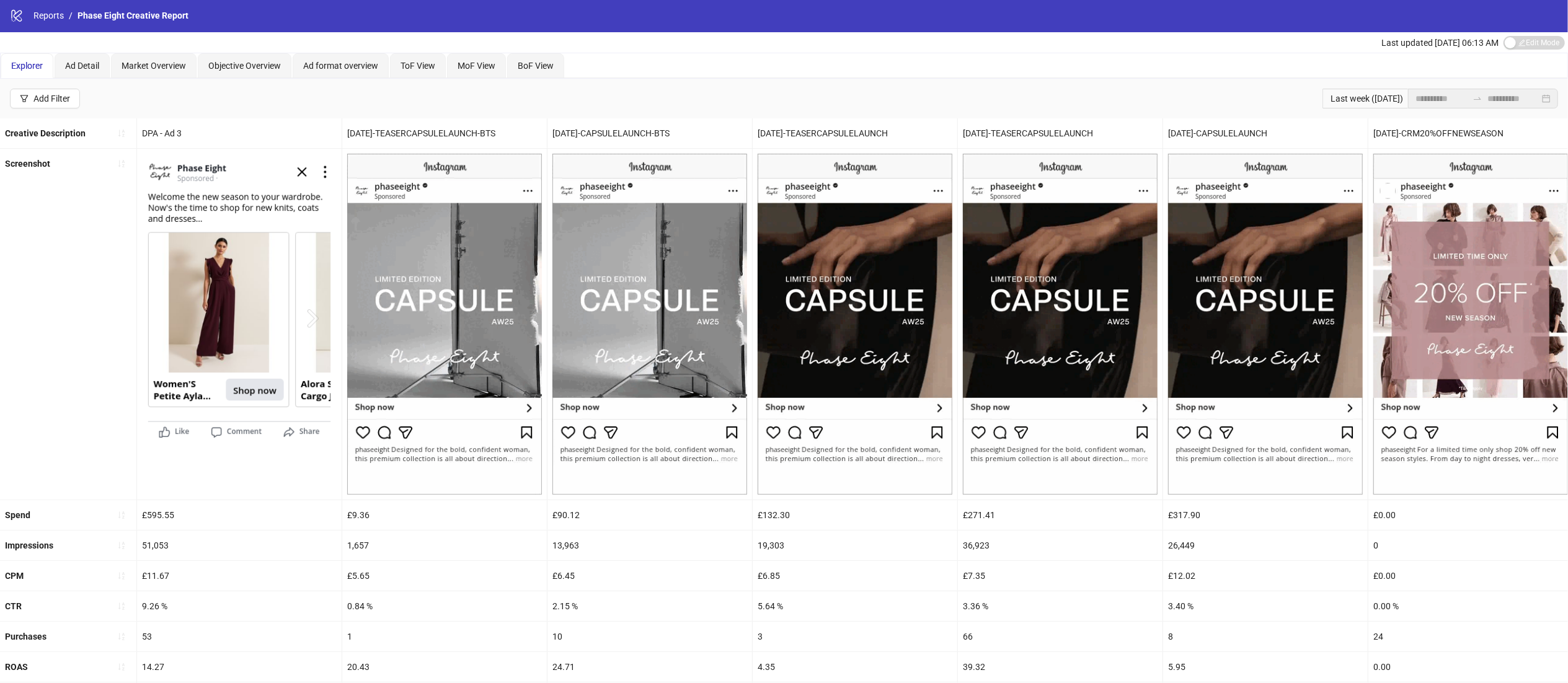
click at [1065, 27] on div "logo/logo-mobile Reports / Phase Eight Creative Report" at bounding box center [784, 15] width 1568 height 34
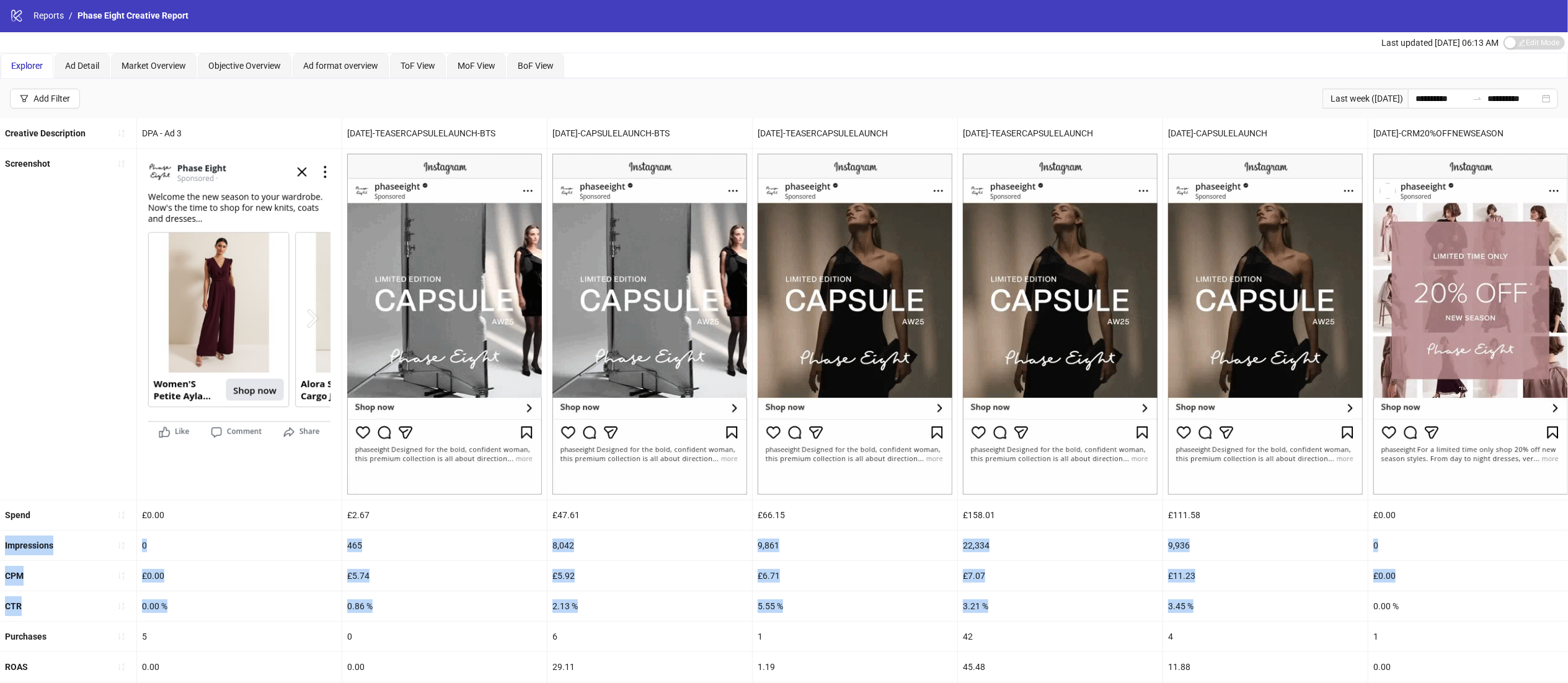
drag, startPoint x: 1201, startPoint y: 609, endPoint x: 0, endPoint y: 544, distance: 1202.8
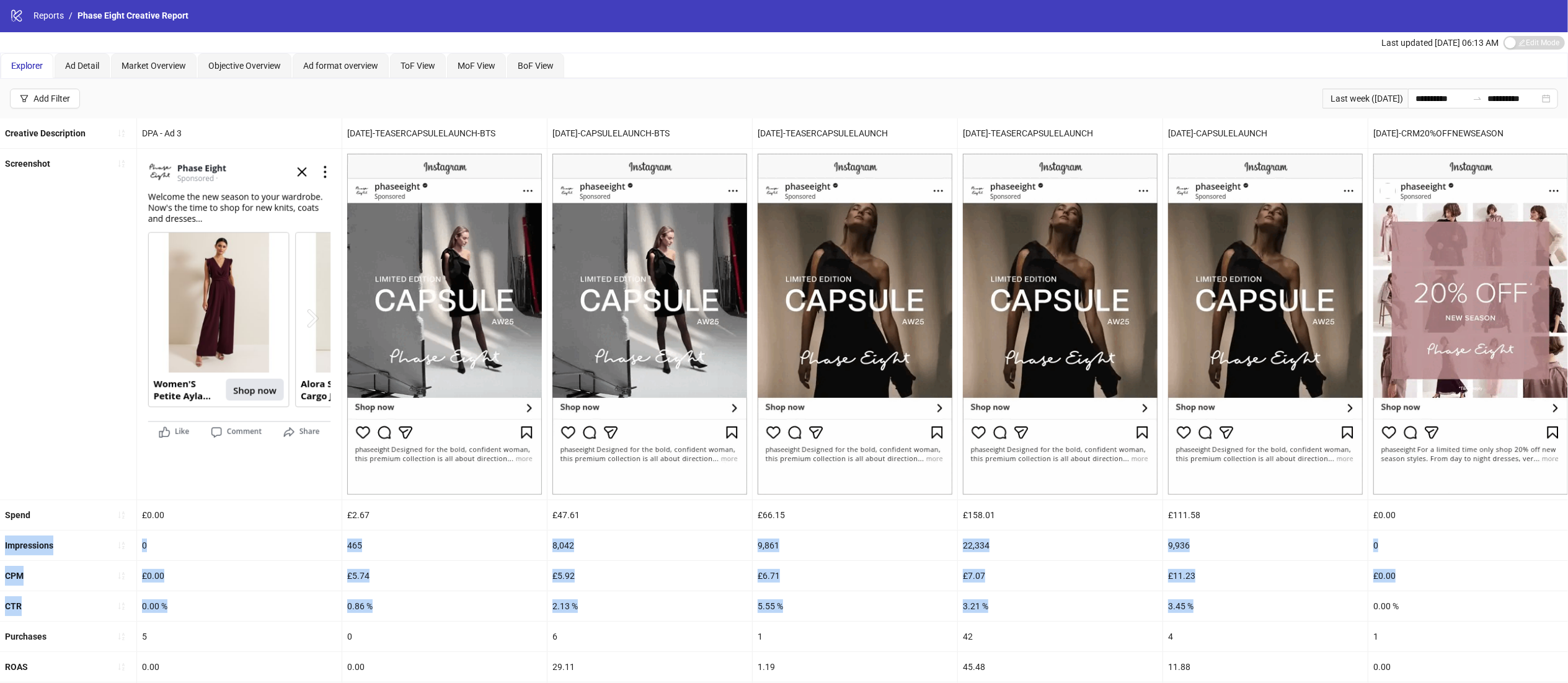
click at [0, 544] on ul "Creative Description DPA - Ad 3 [DATE]-TEASERCAPSULELAUNCH-BTS [DATE]-CAPSULELA…" at bounding box center [784, 568] width 1568 height 898
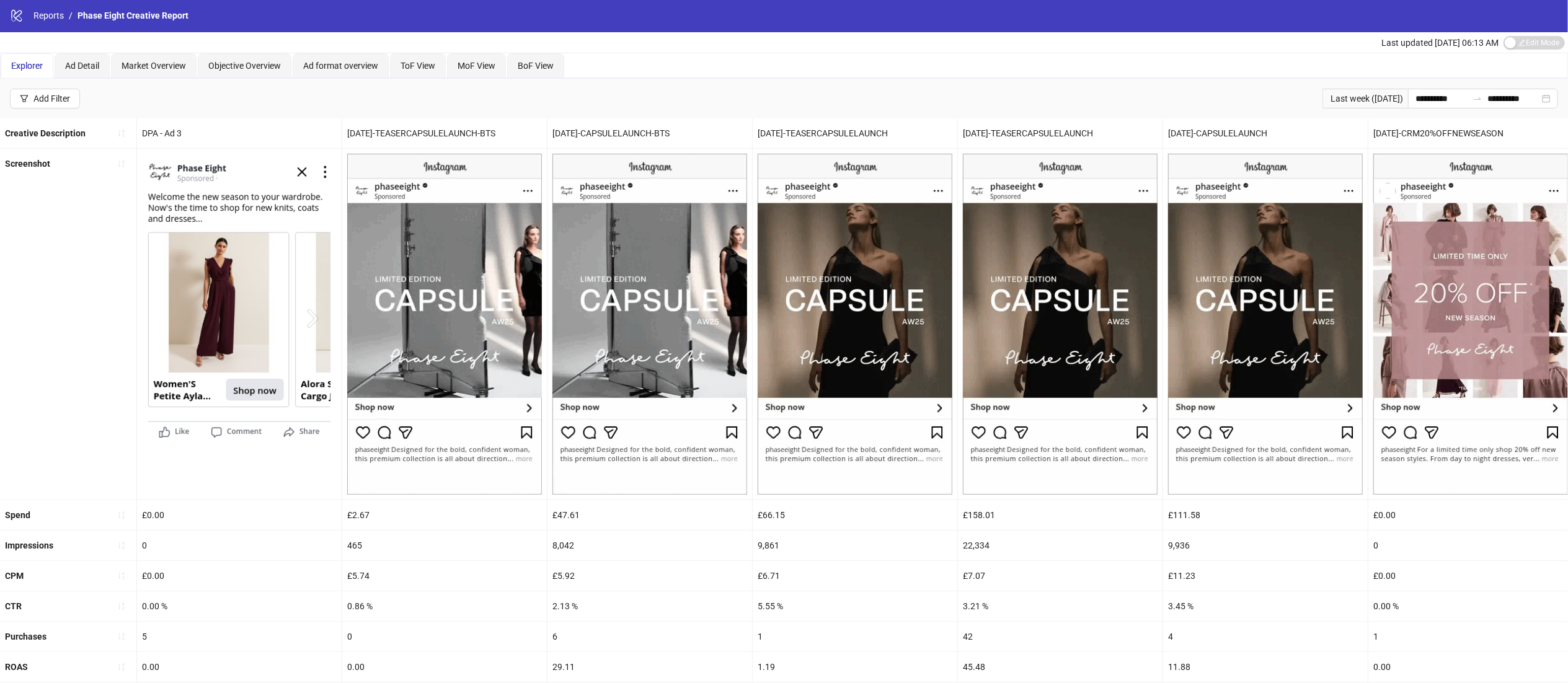
click at [1005, 65] on div "Explorer Ad Detail Market Overview Objective Overview Ad format overview ToF Vi…" at bounding box center [784, 65] width 1567 height 25
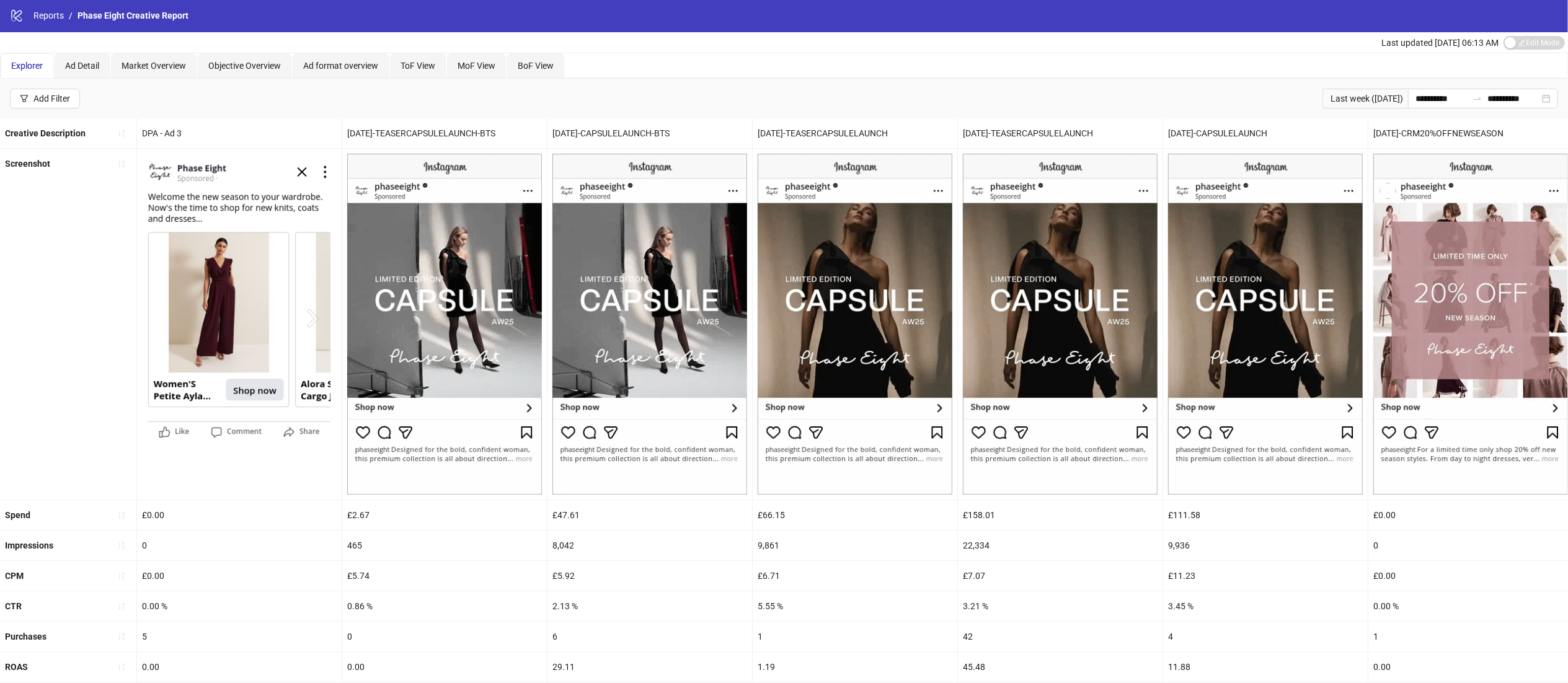
scroll to position [378, 0]
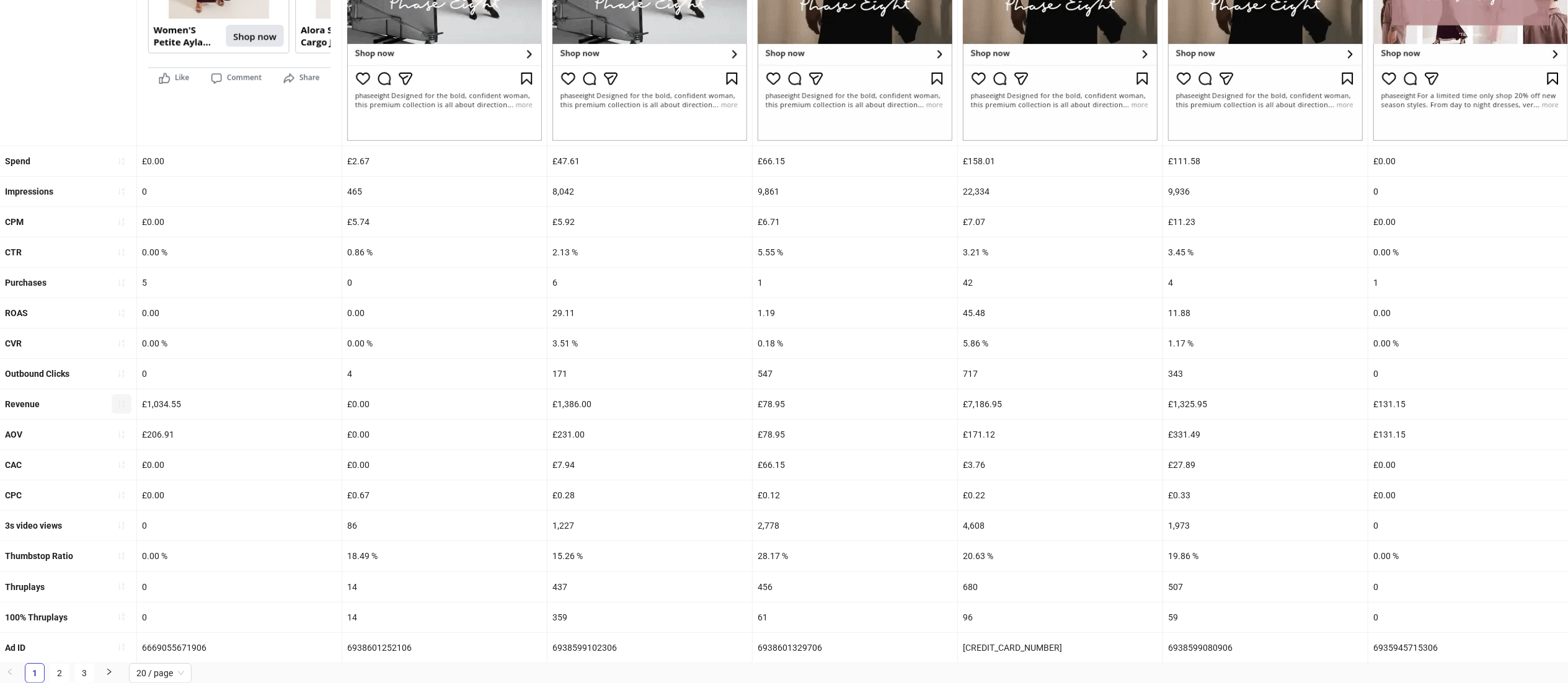
click at [122, 400] on icon "sort-ascending" at bounding box center [122, 403] width 7 height 7
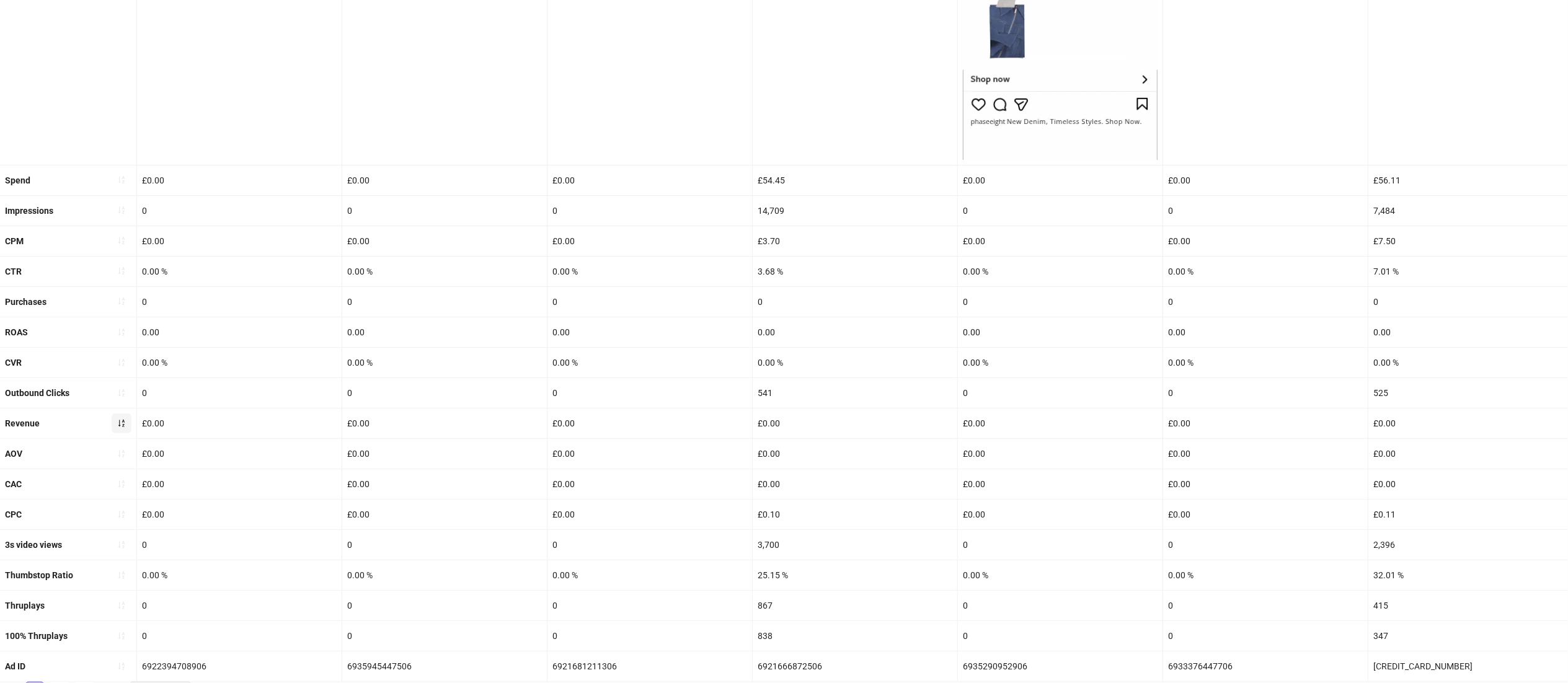
click at [122, 434] on button "button" at bounding box center [121, 423] width 20 height 20
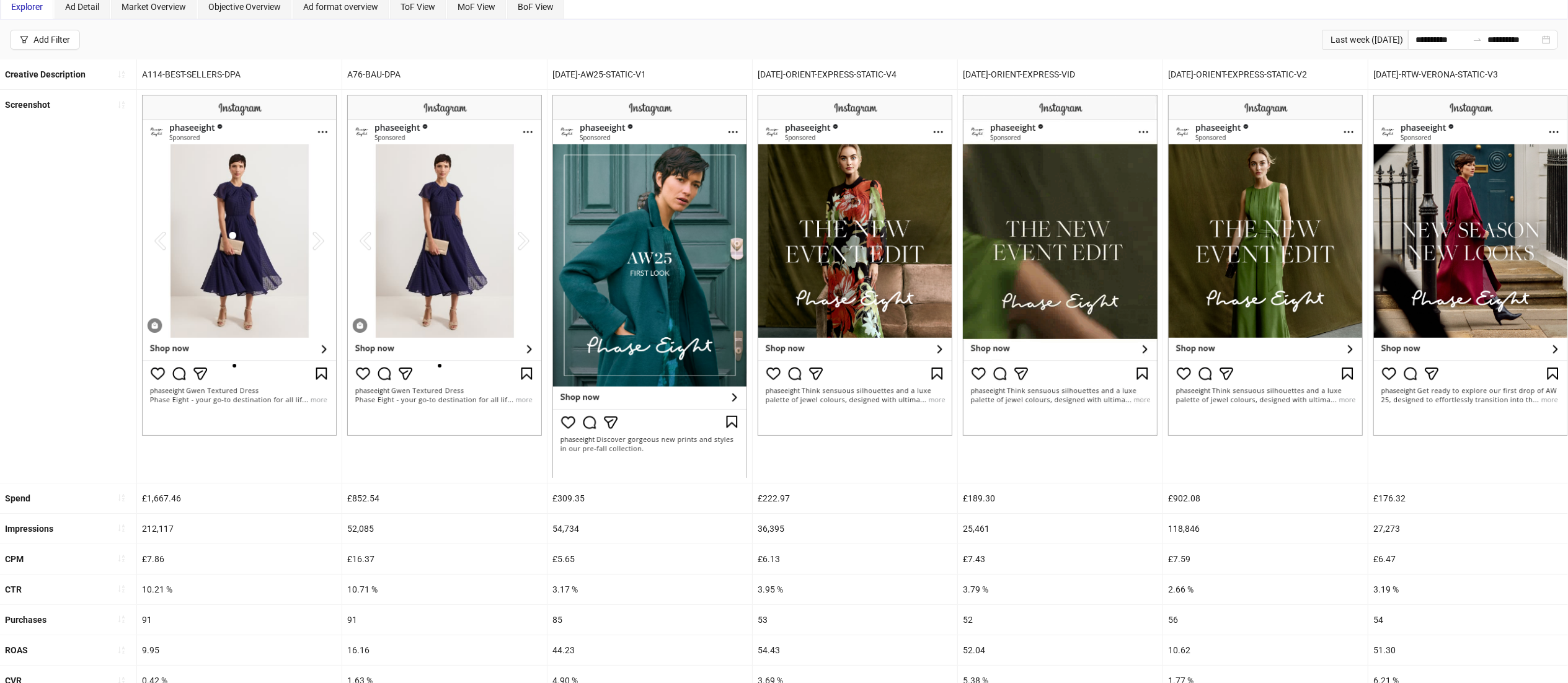
scroll to position [0, 0]
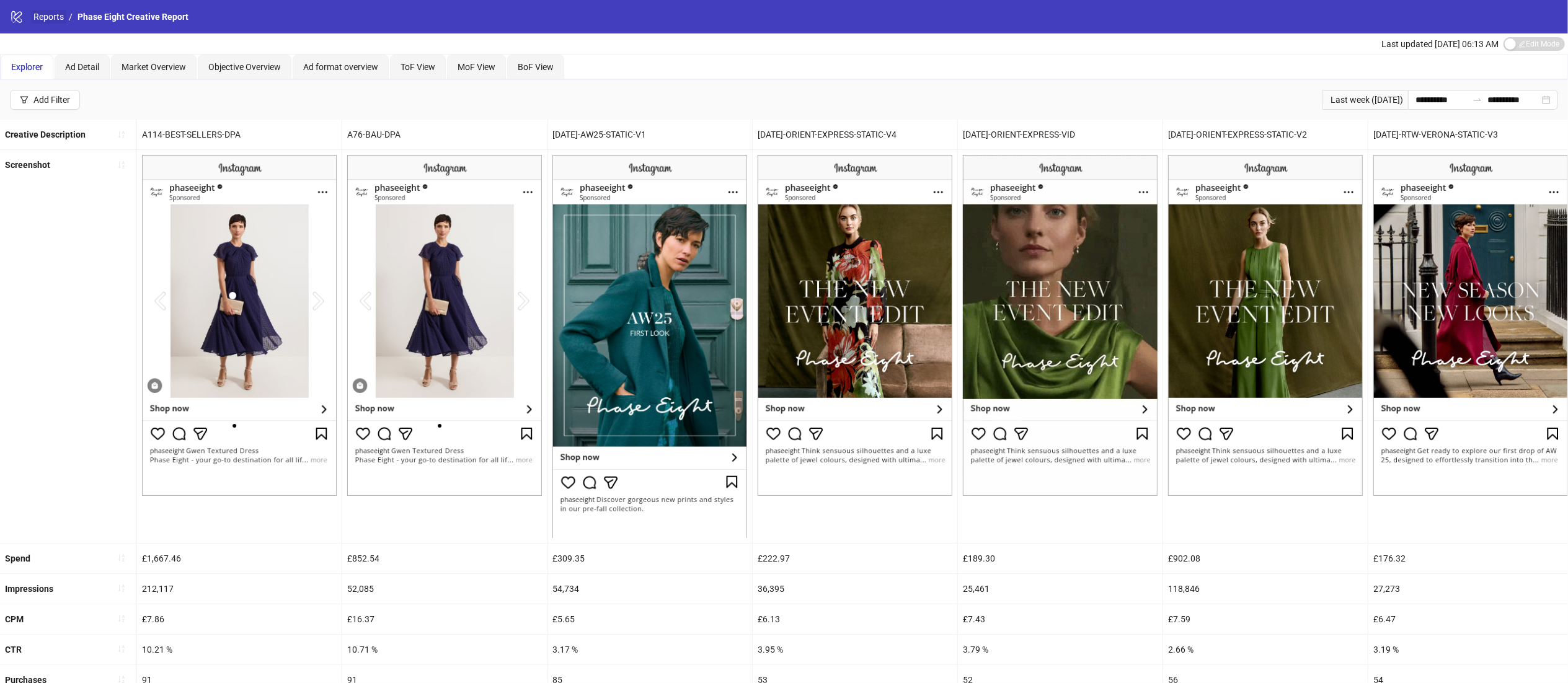
click at [43, 11] on link "Reports" at bounding box center [48, 16] width 35 height 14
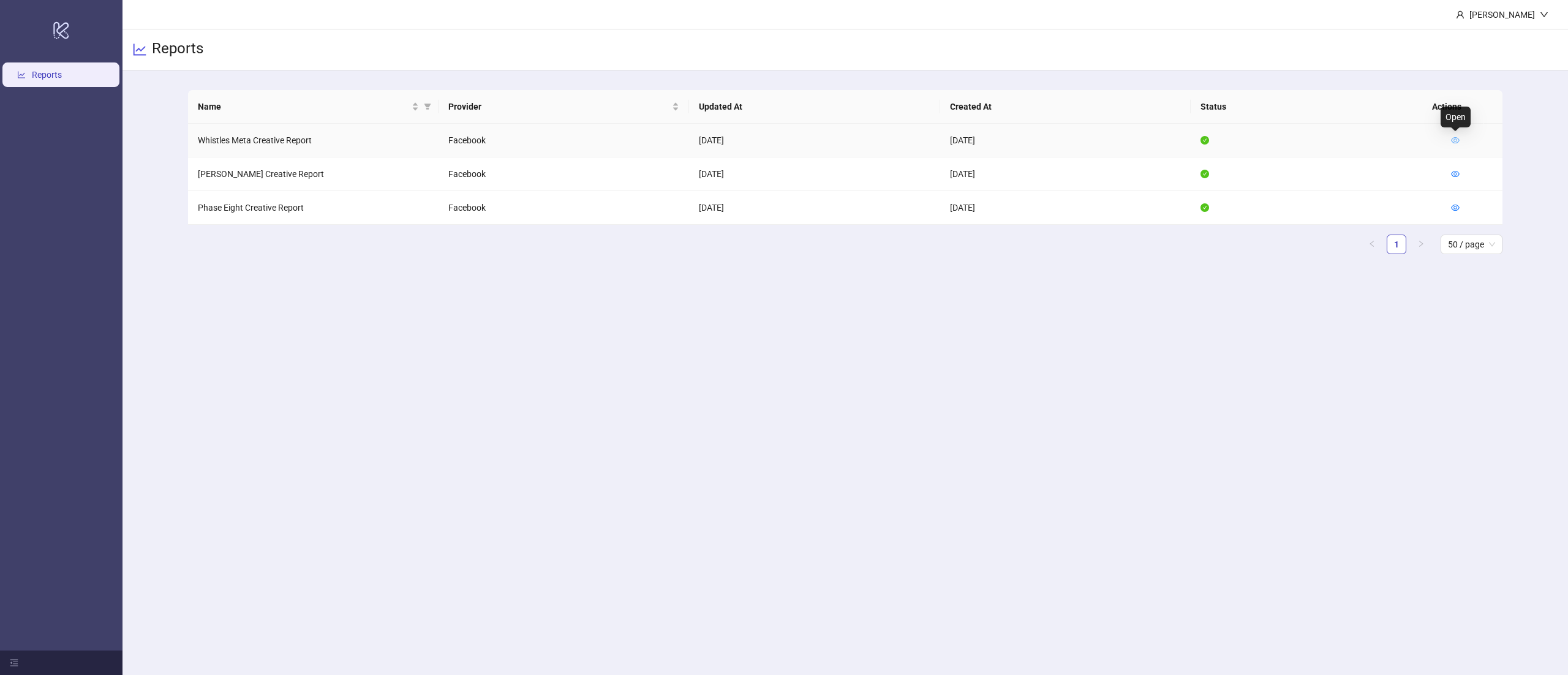
click at [1456, 138] on icon "eye" at bounding box center [1455, 140] width 9 height 9
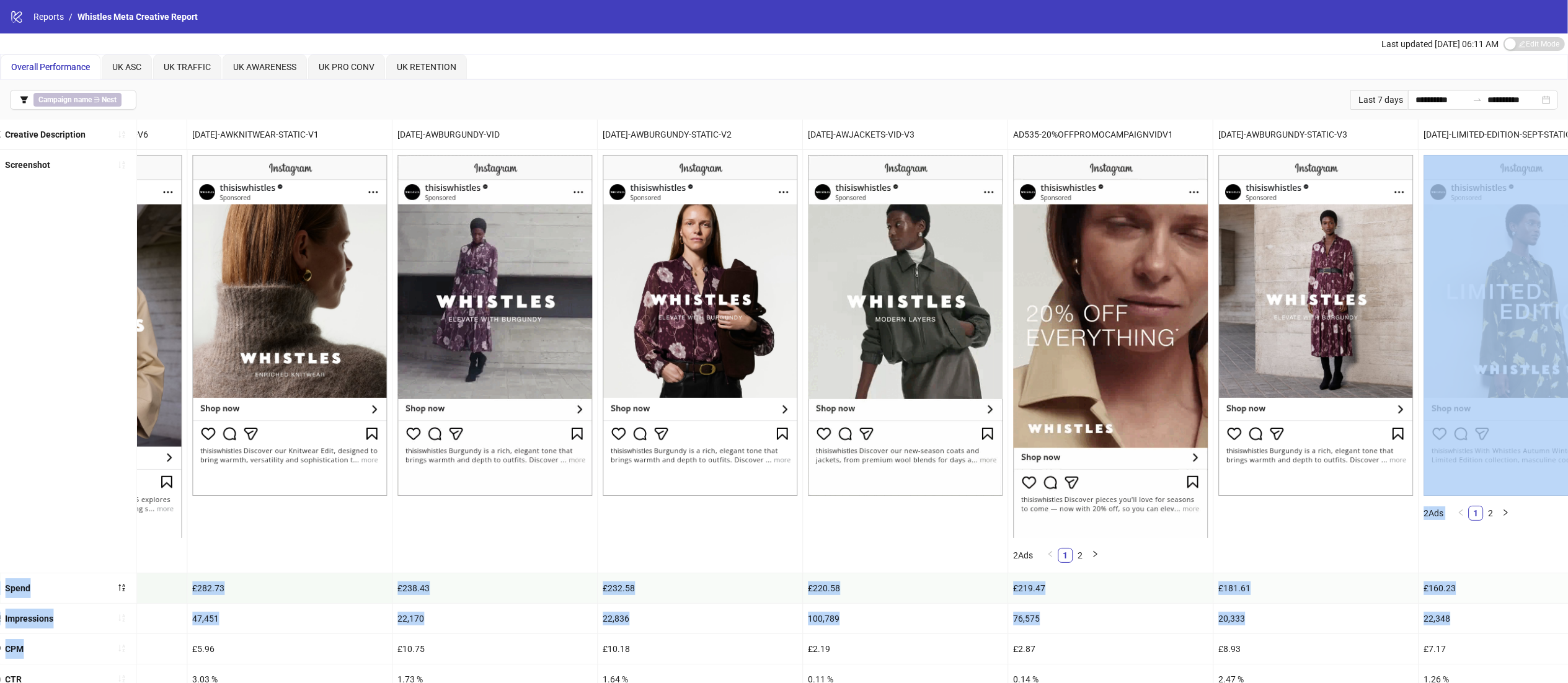
scroll to position [0, 2677]
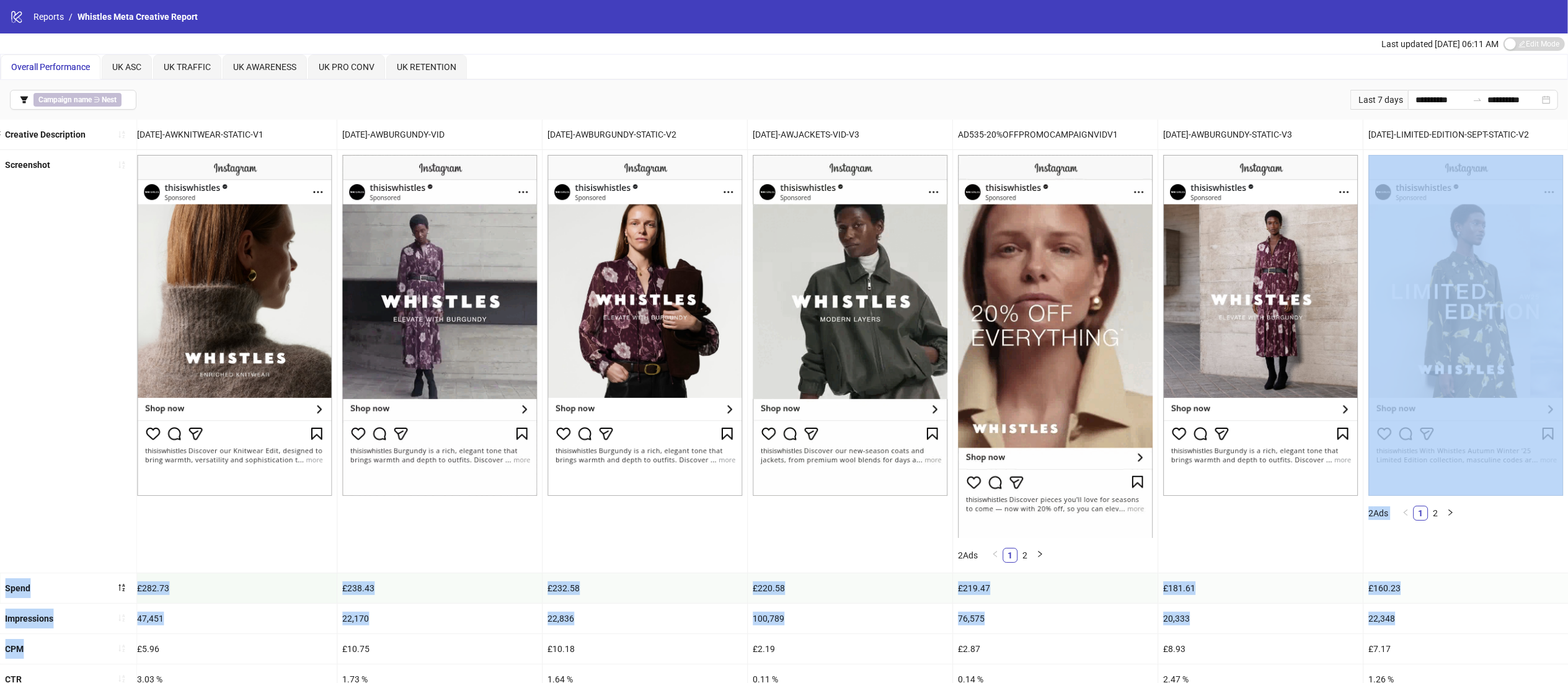
drag, startPoint x: 1078, startPoint y: 466, endPoint x: 1586, endPoint y: 461, distance: 508.0
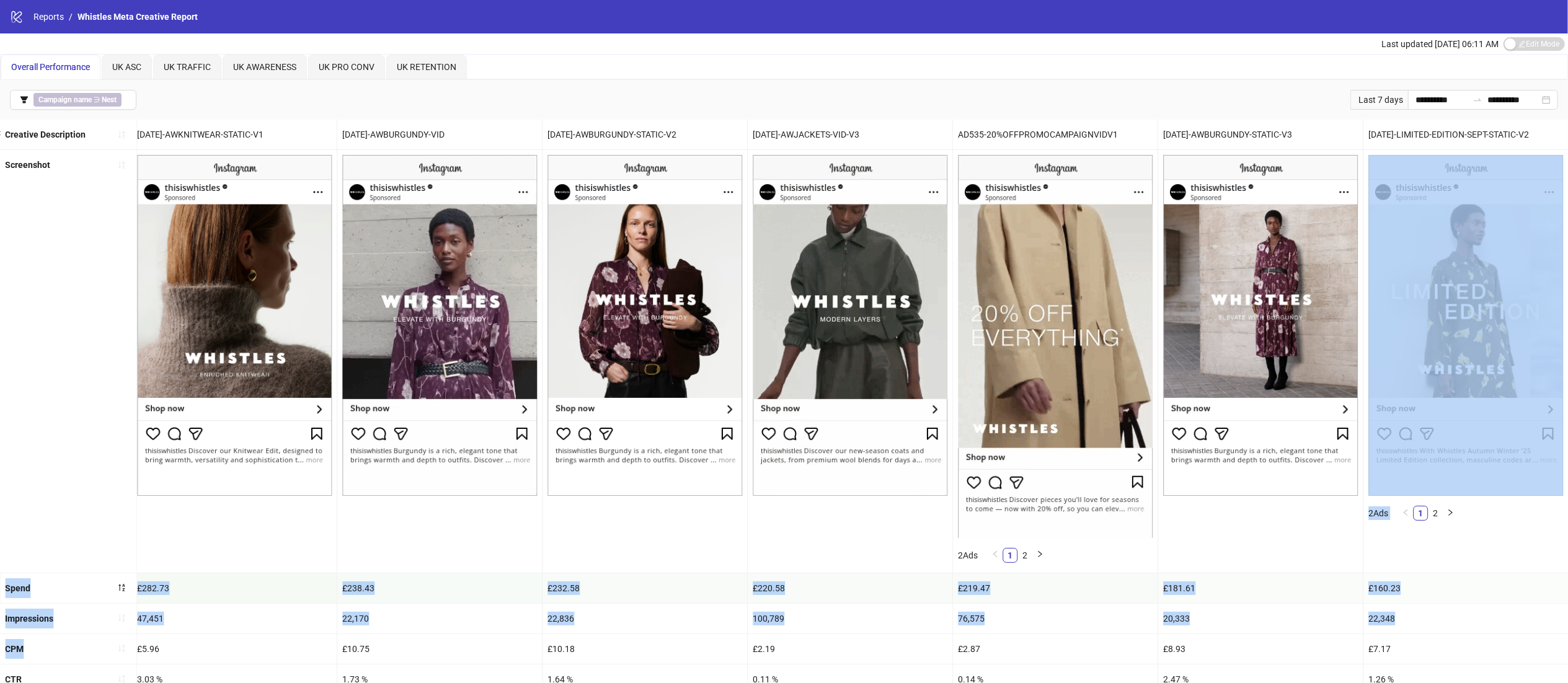
click at [1568, 461] on html "**********" at bounding box center [784, 341] width 1568 height 683
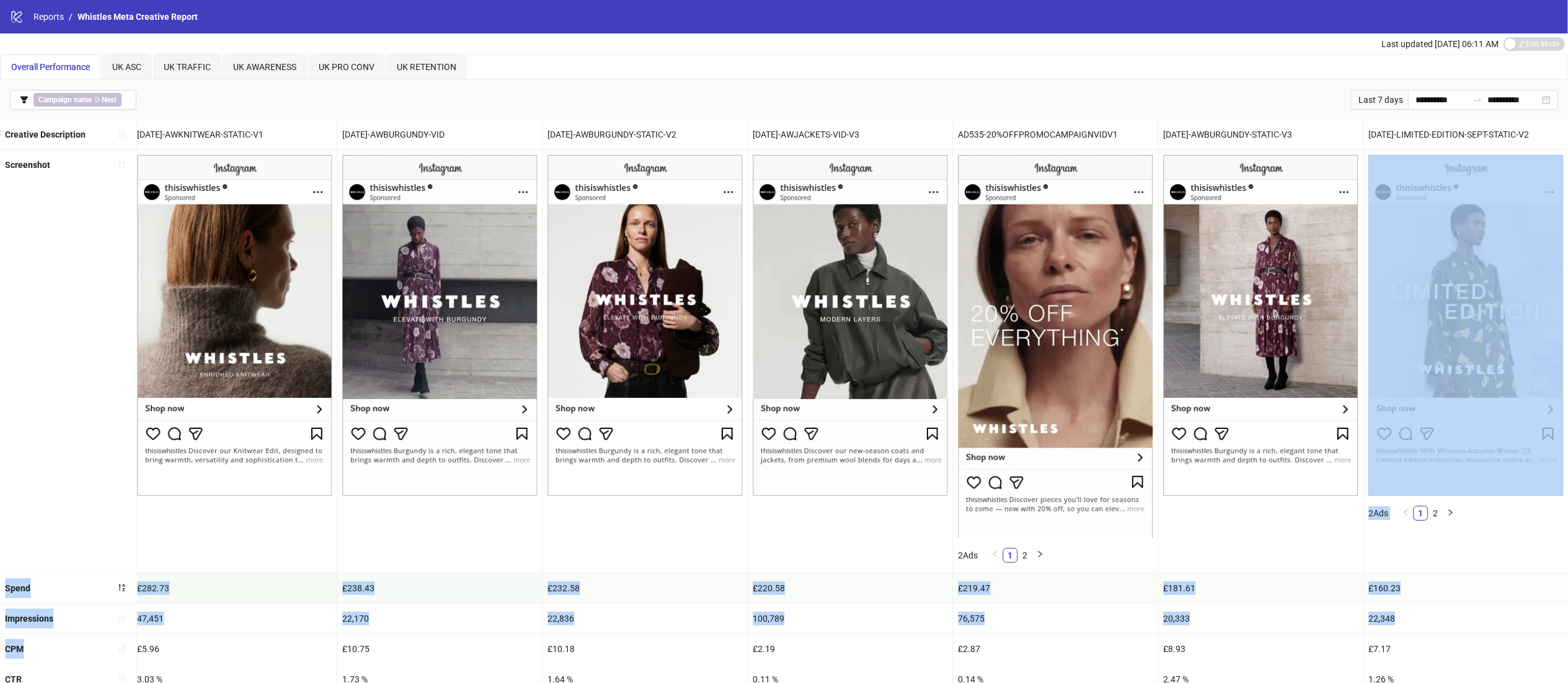
click at [1028, 625] on div "76,575" at bounding box center [1056, 618] width 205 height 29
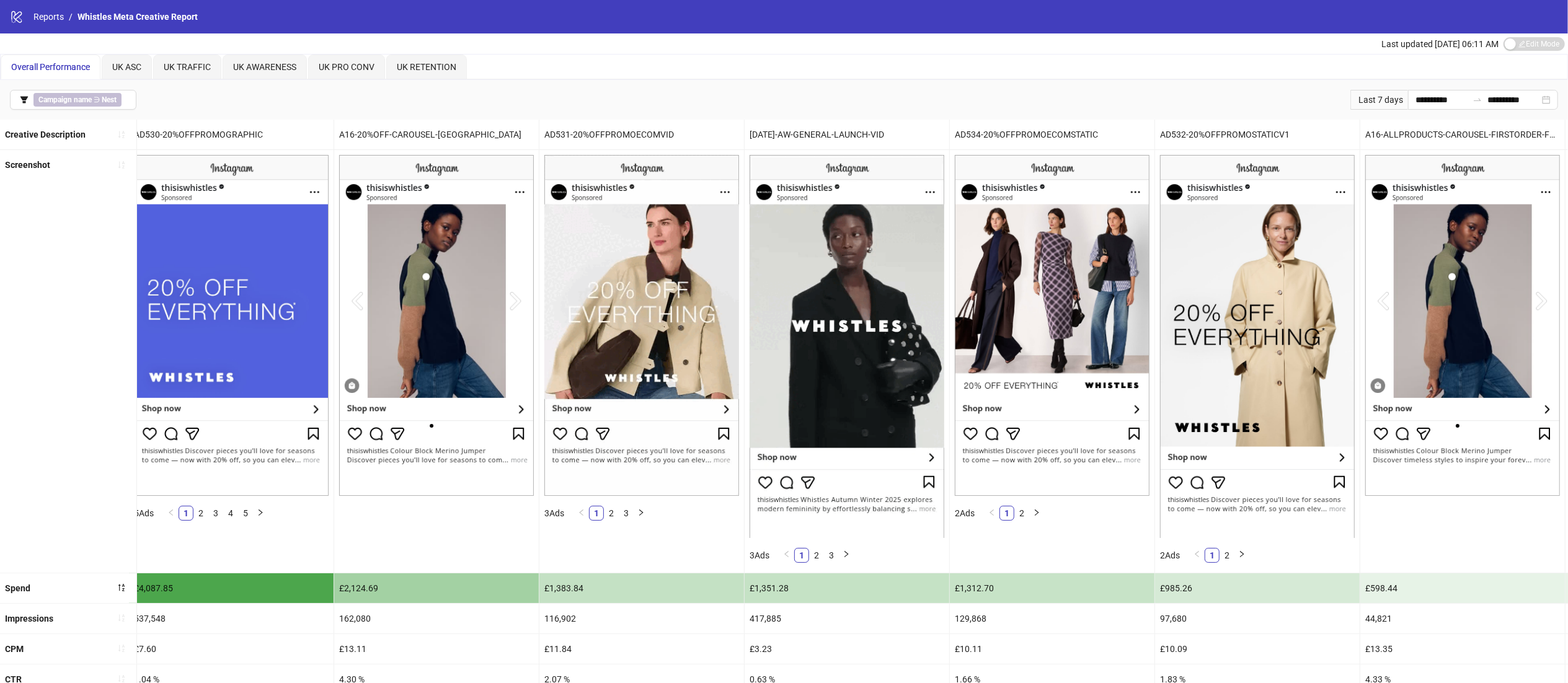
scroll to position [0, 0]
